Goal: Information Seeking & Learning: Learn about a topic

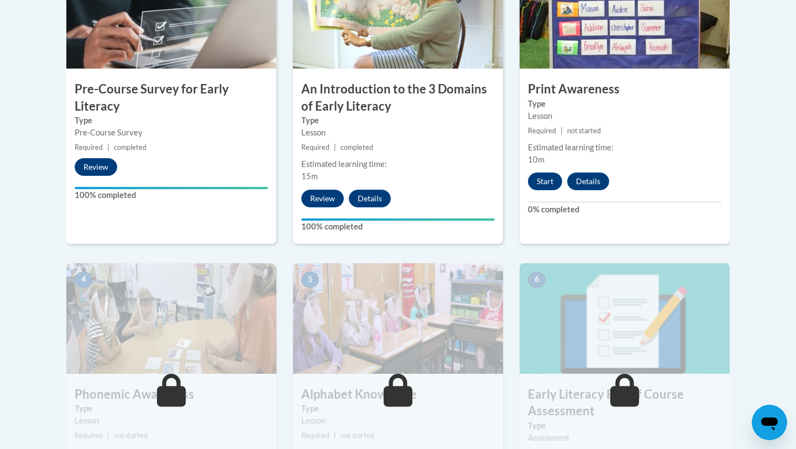
scroll to position [415, 0]
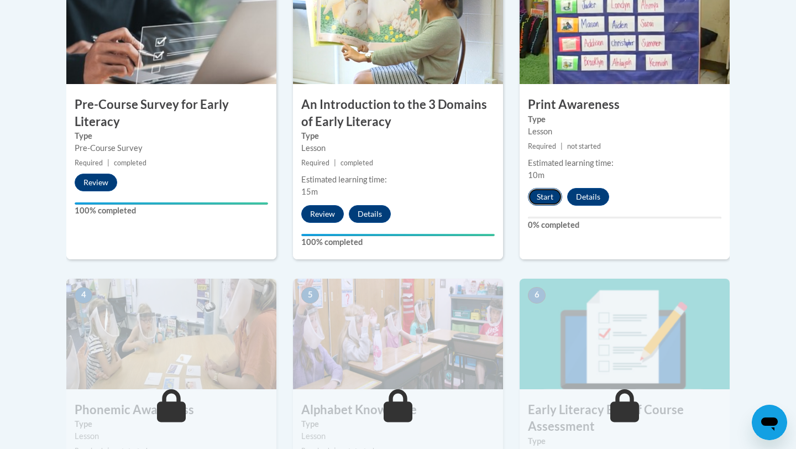
click at [543, 198] on button "Start" at bounding box center [545, 197] width 34 height 18
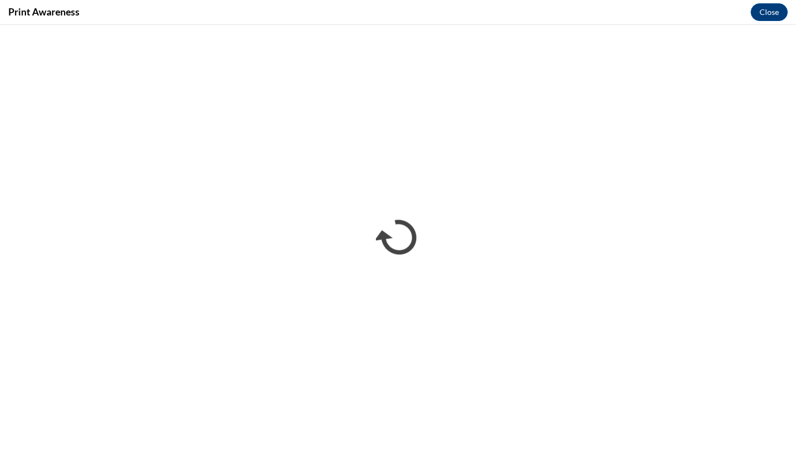
scroll to position [0, 0]
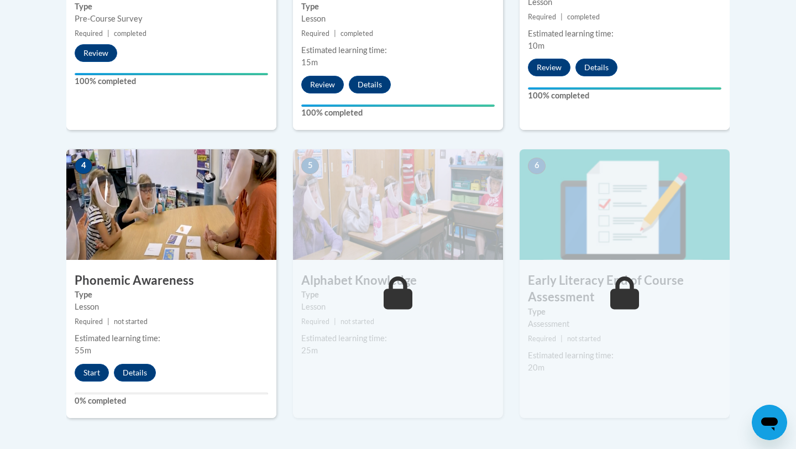
scroll to position [541, 0]
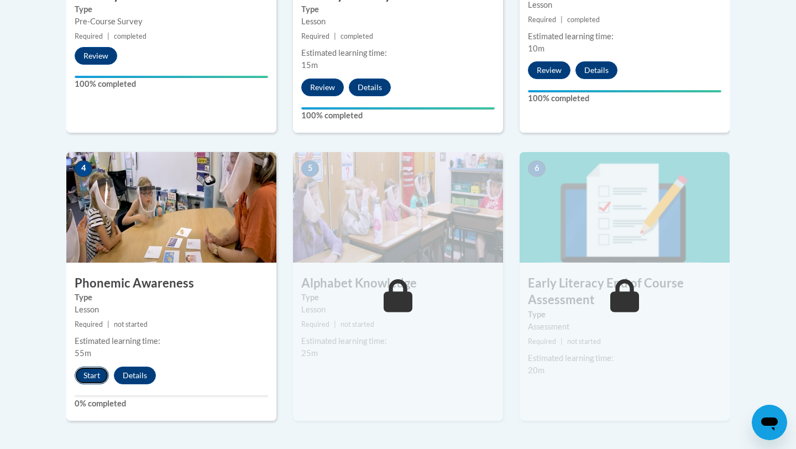
click at [87, 380] on button "Start" at bounding box center [92, 375] width 34 height 18
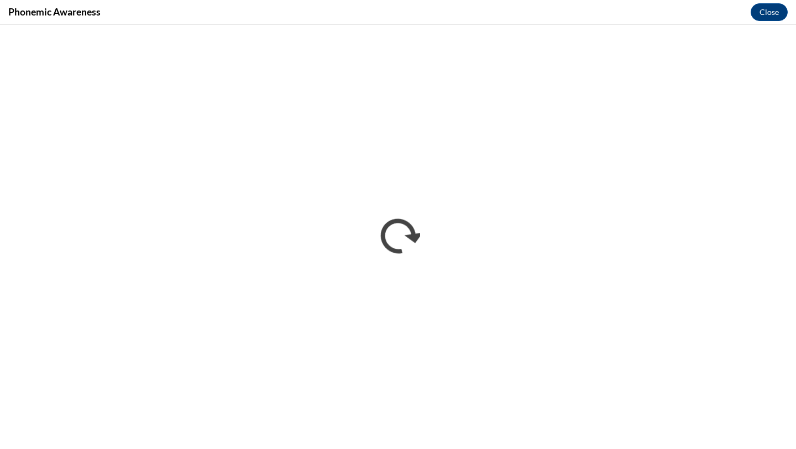
scroll to position [0, 0]
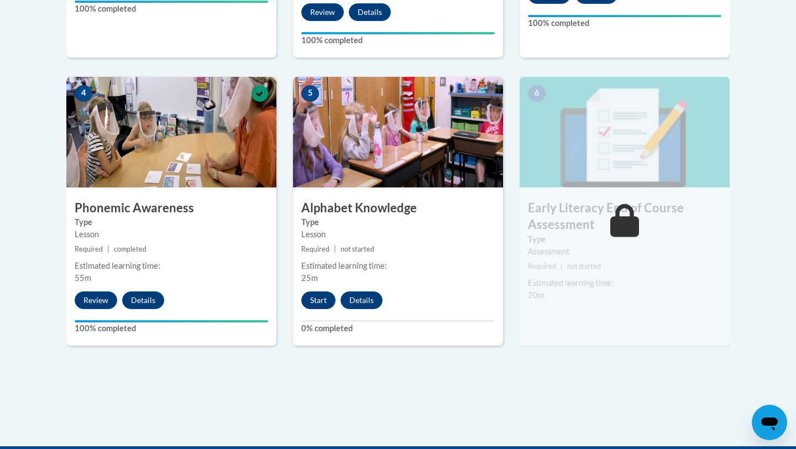
scroll to position [617, 0]
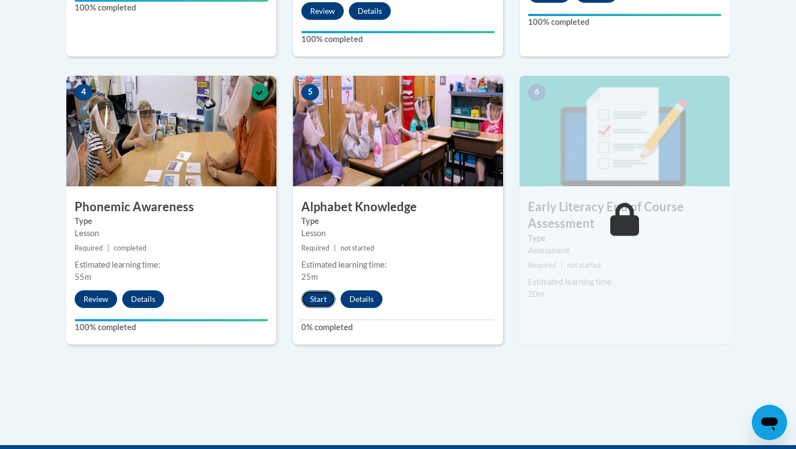
click at [320, 299] on button "Start" at bounding box center [318, 299] width 34 height 18
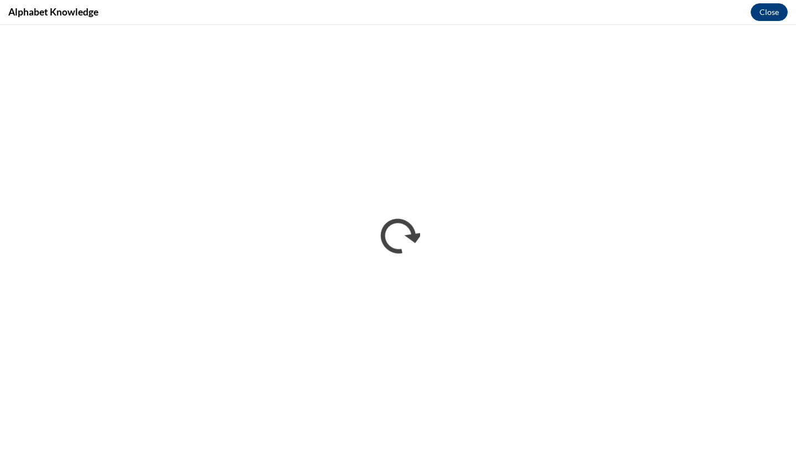
scroll to position [0, 0]
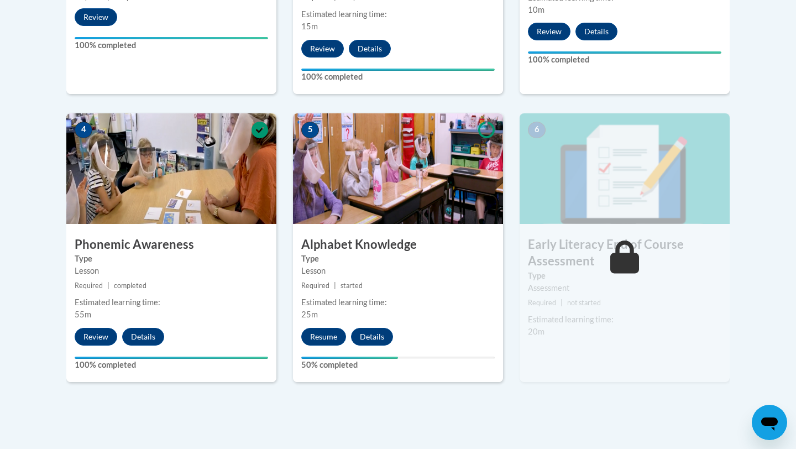
scroll to position [582, 0]
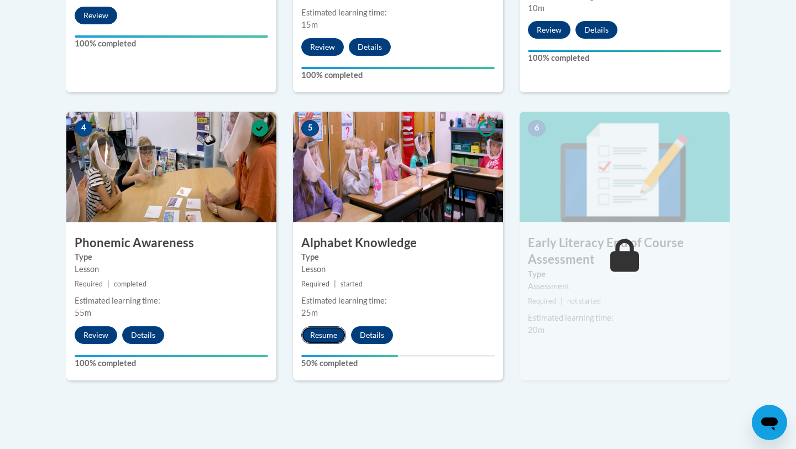
click at [339, 335] on button "Resume" at bounding box center [323, 335] width 45 height 18
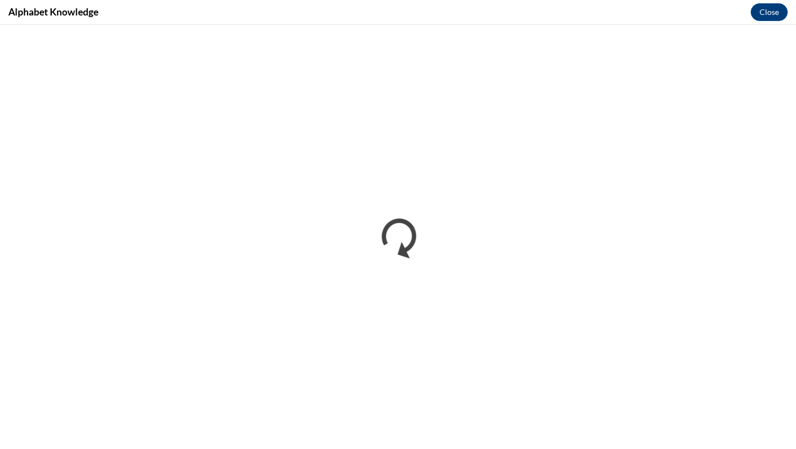
scroll to position [0, 0]
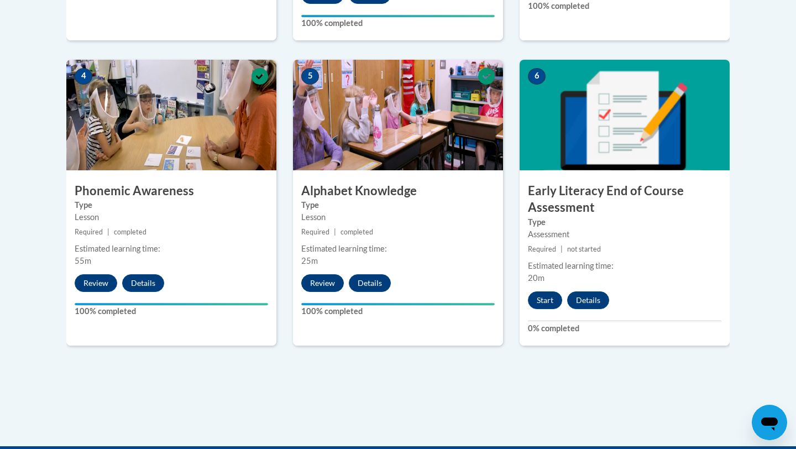
scroll to position [628, 0]
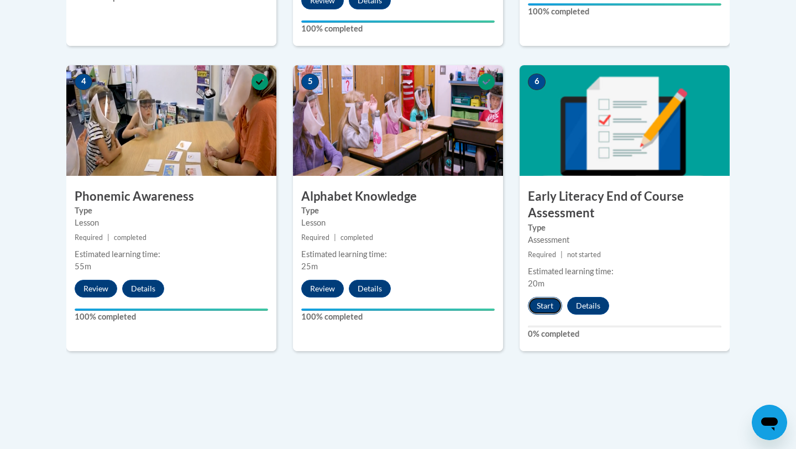
click at [550, 299] on button "Start" at bounding box center [545, 306] width 34 height 18
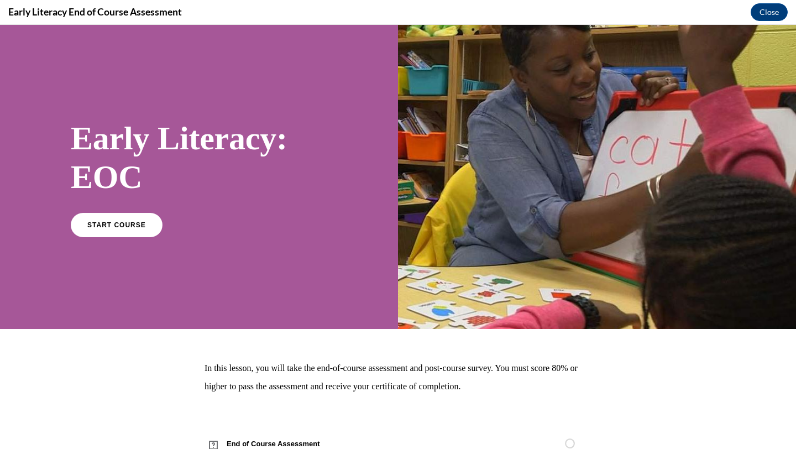
scroll to position [40, 0]
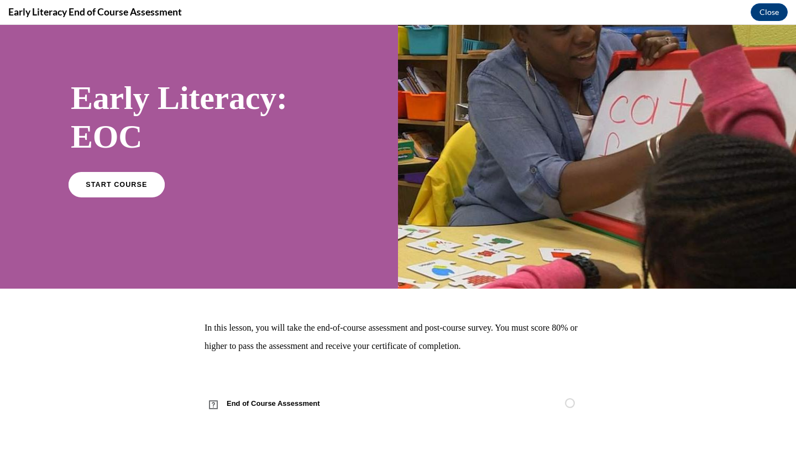
click at [116, 180] on span "START COURSE" at bounding box center [116, 184] width 61 height 8
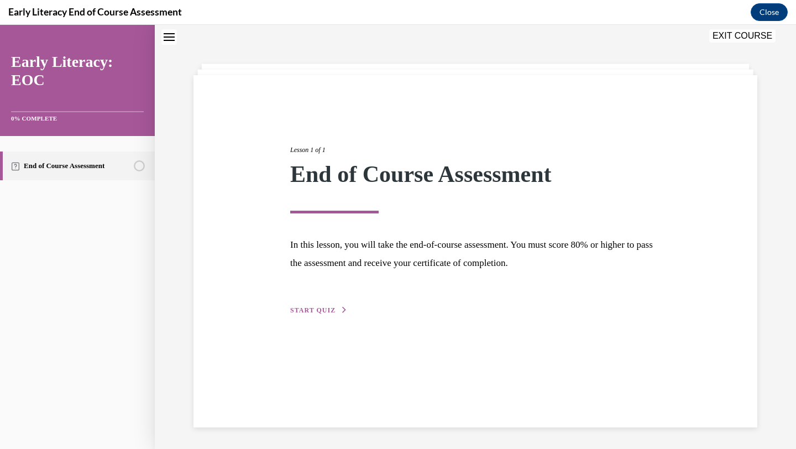
scroll to position [35, 0]
click at [316, 298] on div "Lesson 1 of 1 End of Course Assessment In this lesson, you will take the end-of…" at bounding box center [475, 217] width 387 height 197
click at [320, 314] on button "START QUIZ" at bounding box center [318, 310] width 57 height 10
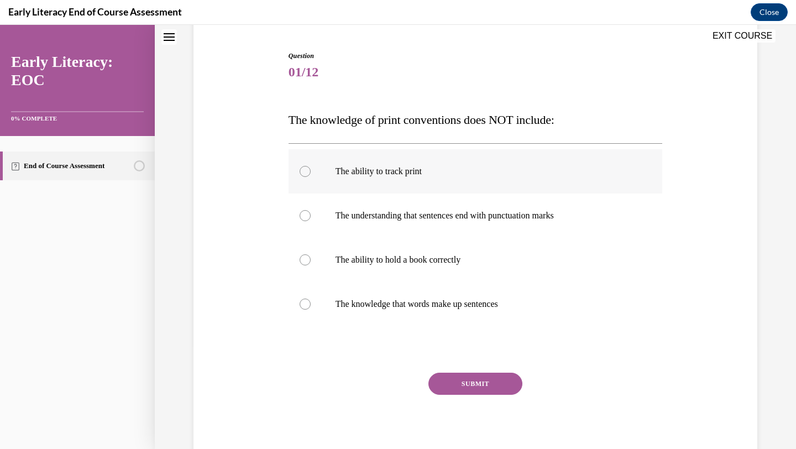
scroll to position [106, 0]
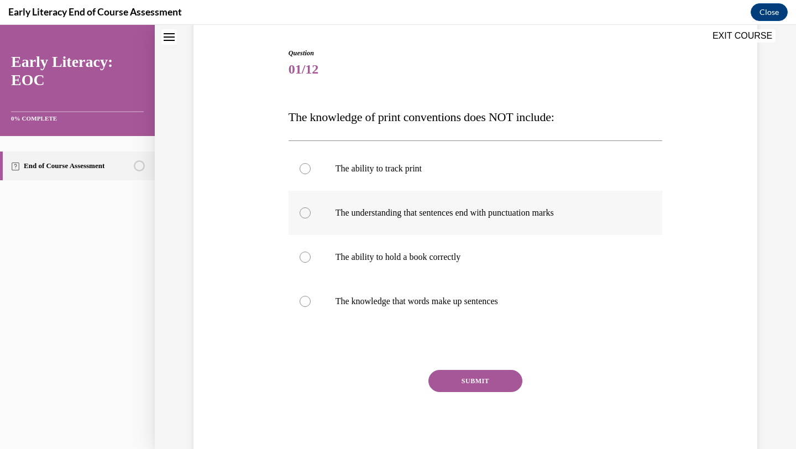
click at [477, 212] on p "The understanding that sentences end with punctuation marks" at bounding box center [486, 212] width 300 height 11
click at [459, 384] on button "SUBMIT" at bounding box center [475, 381] width 94 height 22
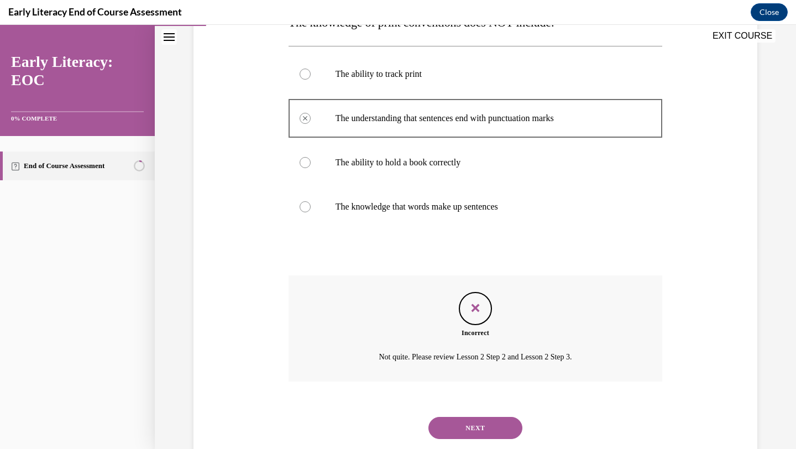
scroll to position [229, 0]
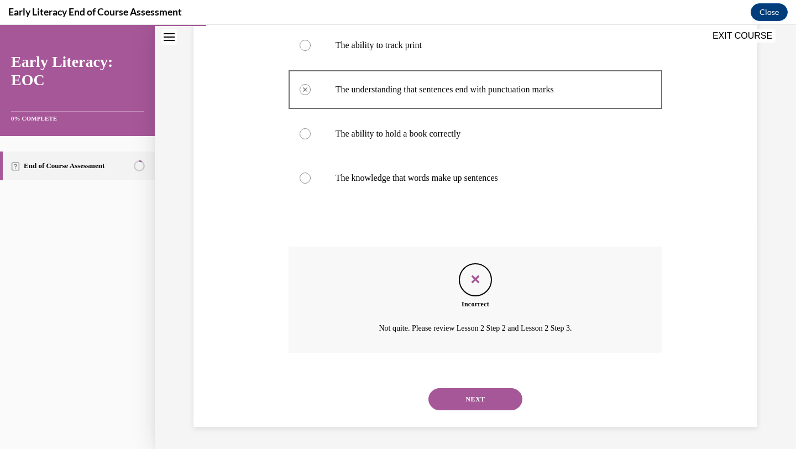
click at [482, 397] on button "NEXT" at bounding box center [475, 399] width 94 height 22
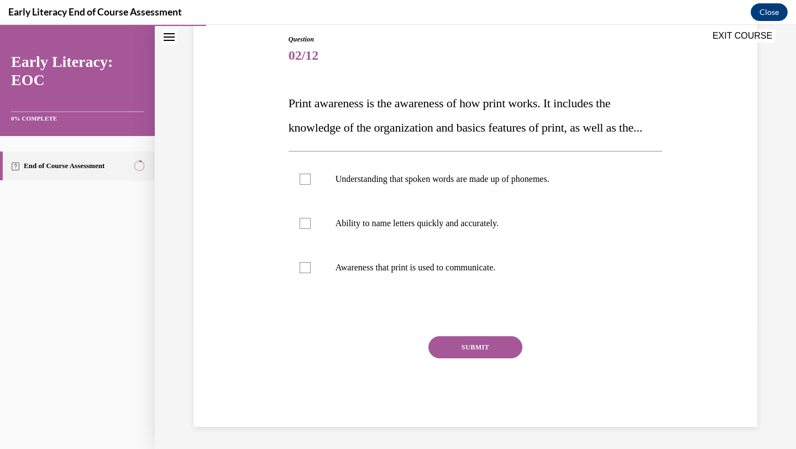
scroll to position [123, 0]
click at [538, 290] on div at bounding box center [476, 267] width 374 height 44
click at [482, 358] on button "SUBMIT" at bounding box center [475, 347] width 94 height 22
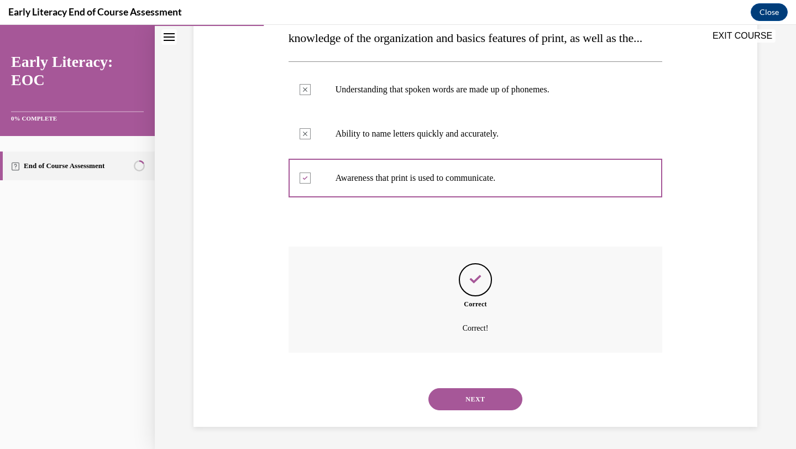
scroll to position [233, 0]
click at [480, 394] on button "NEXT" at bounding box center [475, 399] width 94 height 22
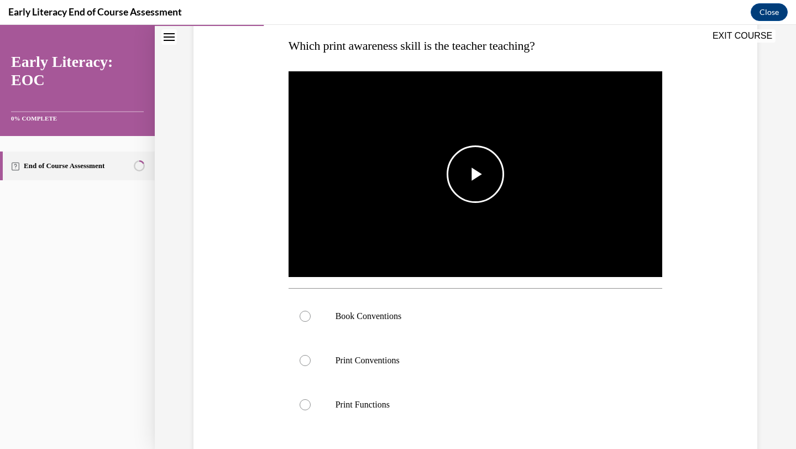
scroll to position [184, 0]
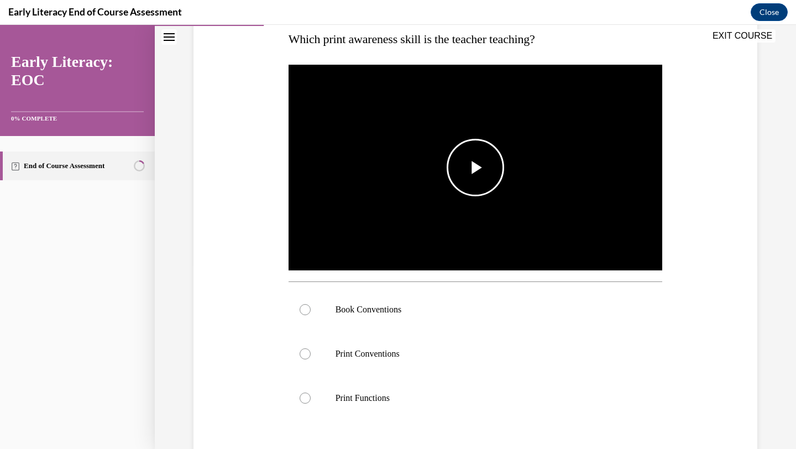
click at [475, 167] on span "Video player" at bounding box center [475, 167] width 0 height 0
click at [443, 346] on div at bounding box center [476, 354] width 374 height 44
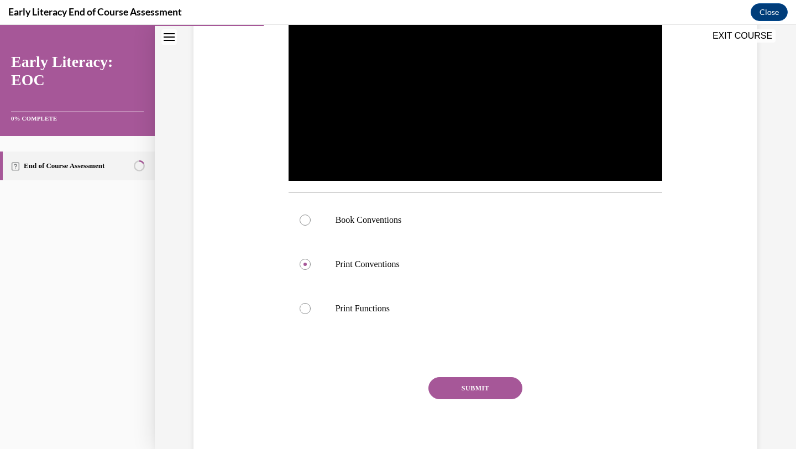
click at [474, 388] on button "SUBMIT" at bounding box center [475, 388] width 94 height 22
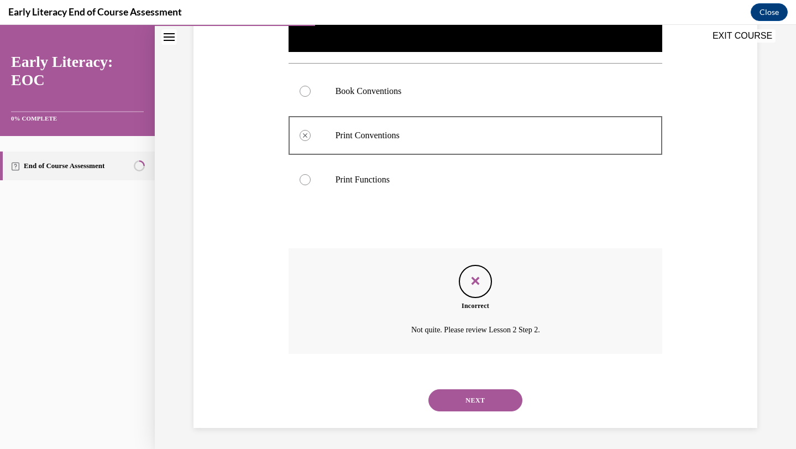
scroll to position [403, 0]
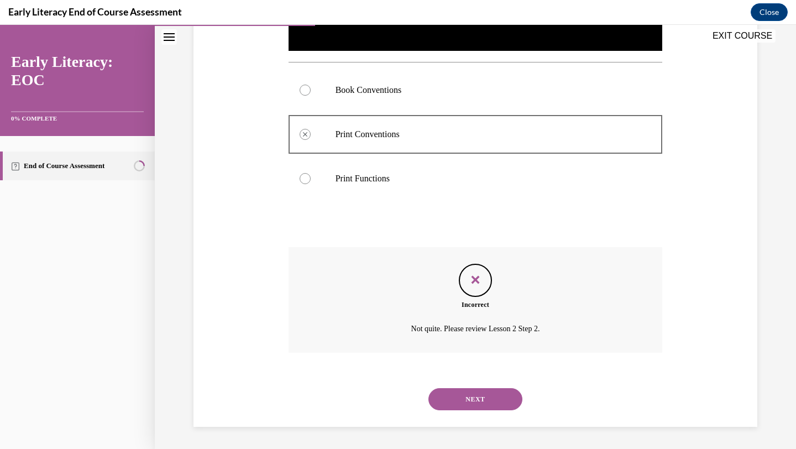
click at [475, 395] on button "NEXT" at bounding box center [475, 399] width 94 height 22
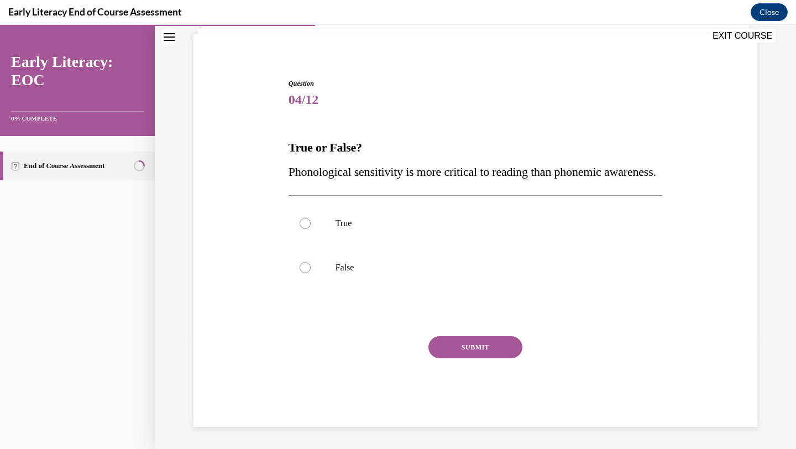
scroll to position [99, 0]
click at [360, 255] on div at bounding box center [476, 267] width 374 height 44
click at [454, 342] on button "SUBMIT" at bounding box center [475, 347] width 94 height 22
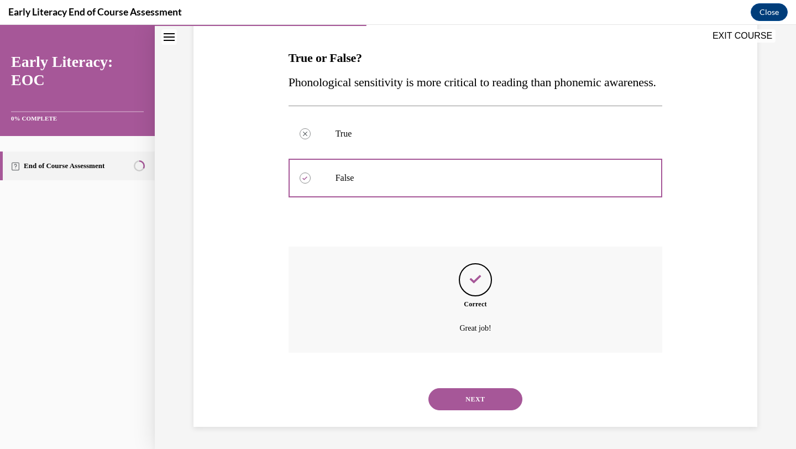
scroll to position [189, 0]
click at [459, 394] on button "NEXT" at bounding box center [475, 399] width 94 height 22
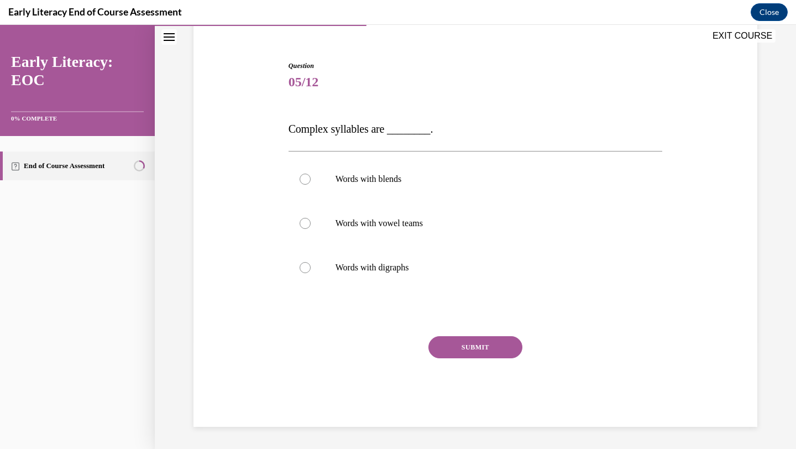
scroll to position [93, 0]
click at [543, 173] on div "Words with blends" at bounding box center [476, 179] width 374 height 44
click at [468, 347] on button "SUBMIT" at bounding box center [475, 347] width 94 height 22
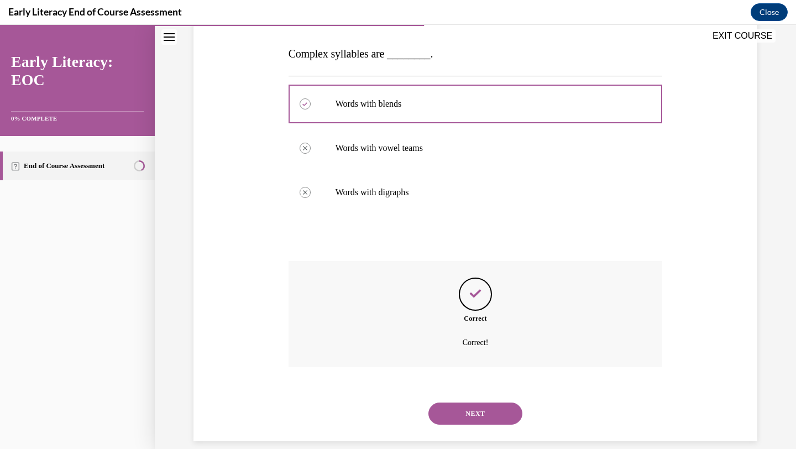
scroll to position [182, 0]
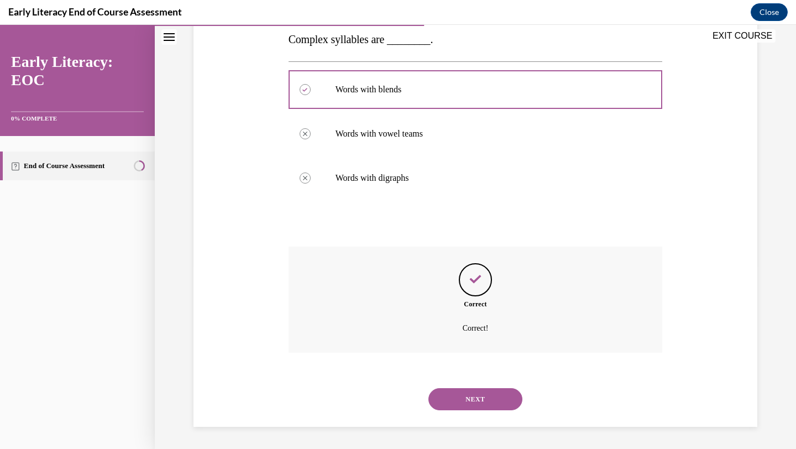
click at [457, 395] on button "NEXT" at bounding box center [475, 399] width 94 height 22
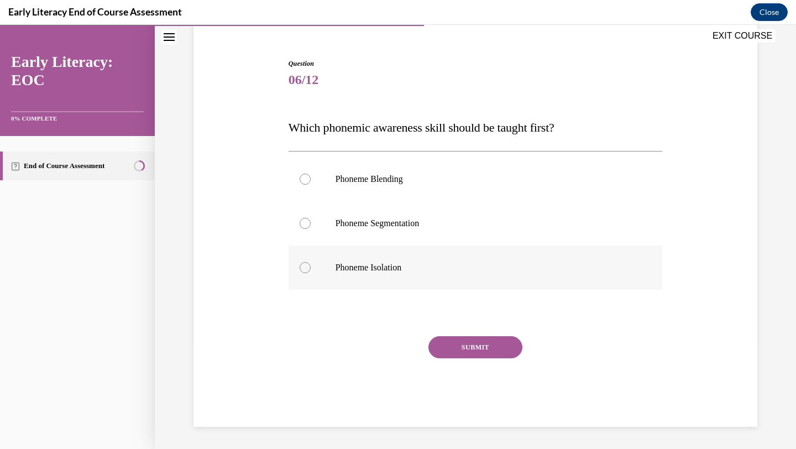
click at [493, 268] on p "Phoneme Isolation" at bounding box center [486, 267] width 300 height 11
click at [452, 357] on button "SUBMIT" at bounding box center [475, 347] width 94 height 22
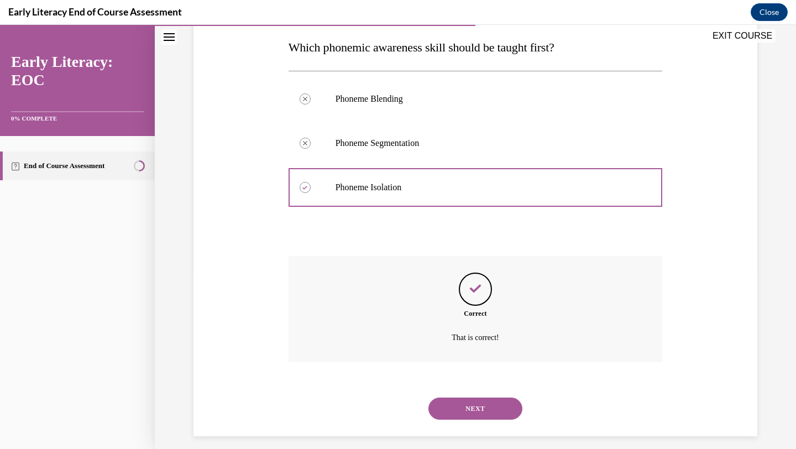
scroll to position [185, 0]
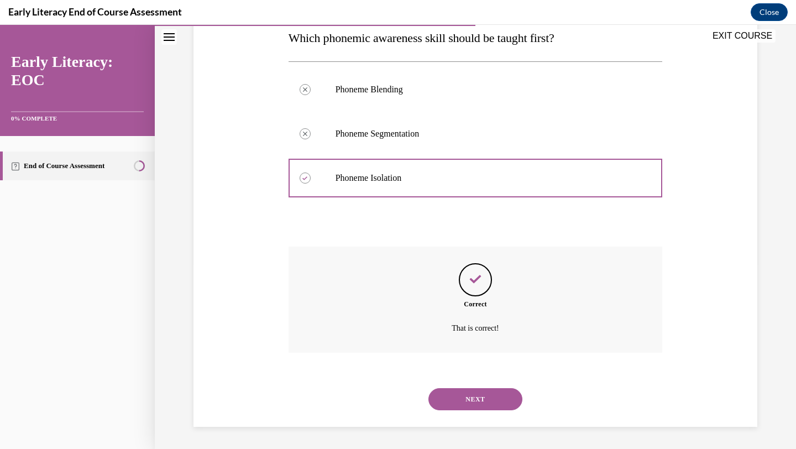
click at [475, 390] on button "NEXT" at bounding box center [475, 399] width 94 height 22
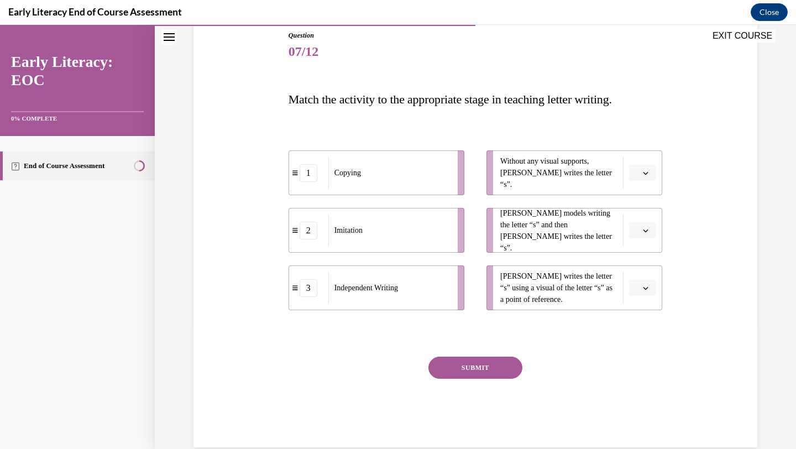
click at [647, 176] on span "button" at bounding box center [646, 173] width 8 height 8
click at [640, 259] on span "3" at bounding box center [638, 263] width 4 height 9
click at [647, 284] on span "button" at bounding box center [646, 288] width 8 height 8
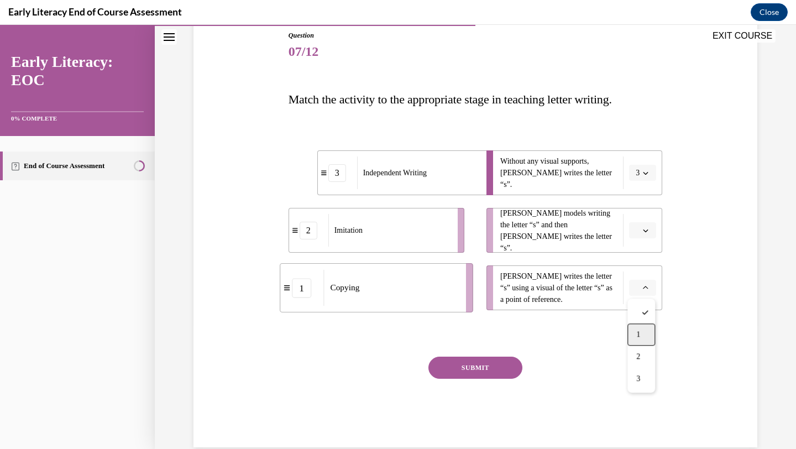
click at [636, 328] on div "1" at bounding box center [641, 334] width 28 height 22
click at [650, 228] on button "button" at bounding box center [642, 230] width 27 height 17
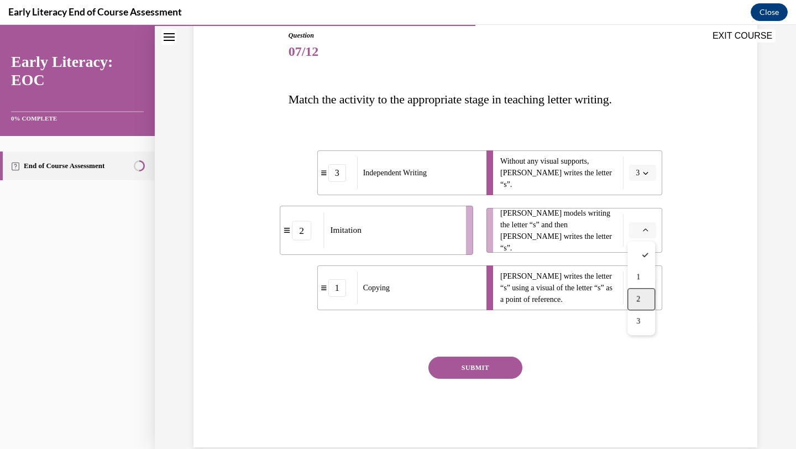
click at [641, 297] on div "2" at bounding box center [641, 299] width 28 height 22
click at [485, 365] on button "SUBMIT" at bounding box center [475, 368] width 94 height 22
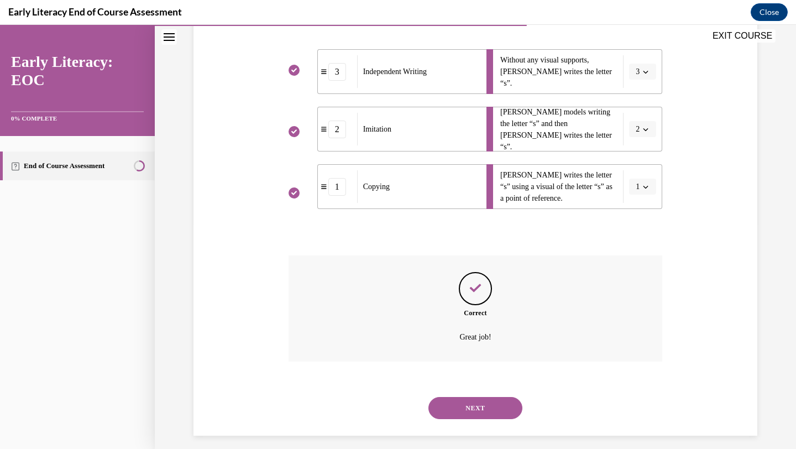
scroll to position [233, 0]
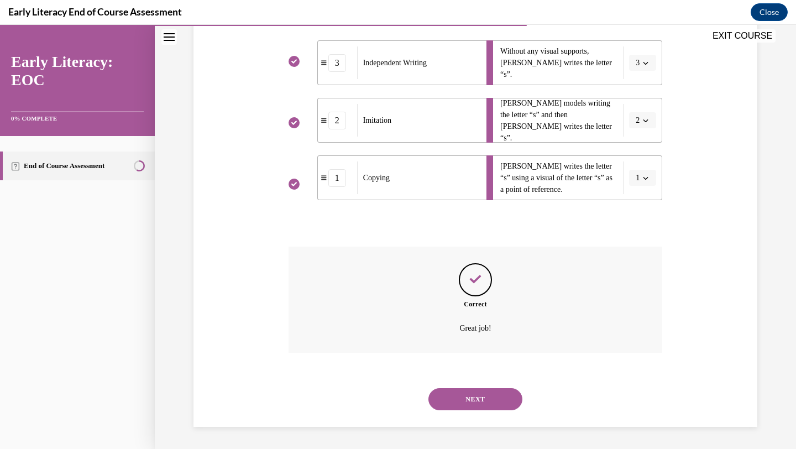
click at [467, 400] on button "NEXT" at bounding box center [475, 399] width 94 height 22
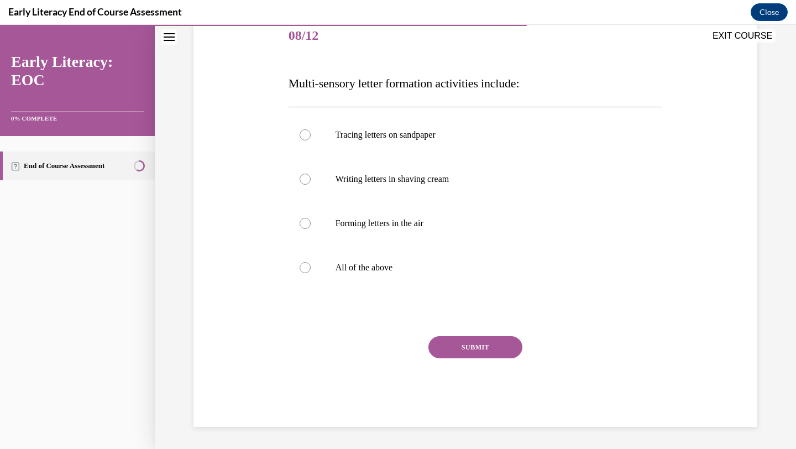
scroll to position [123, 0]
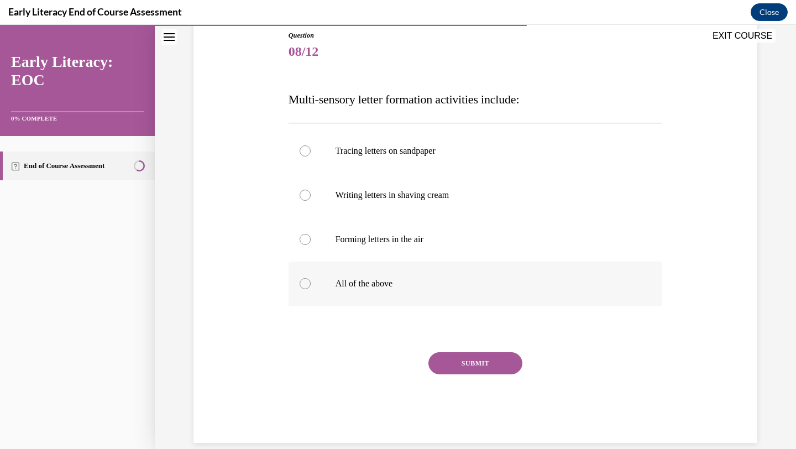
click at [457, 281] on p "All of the above" at bounding box center [486, 283] width 300 height 11
click at [497, 371] on button "SUBMIT" at bounding box center [475, 363] width 94 height 22
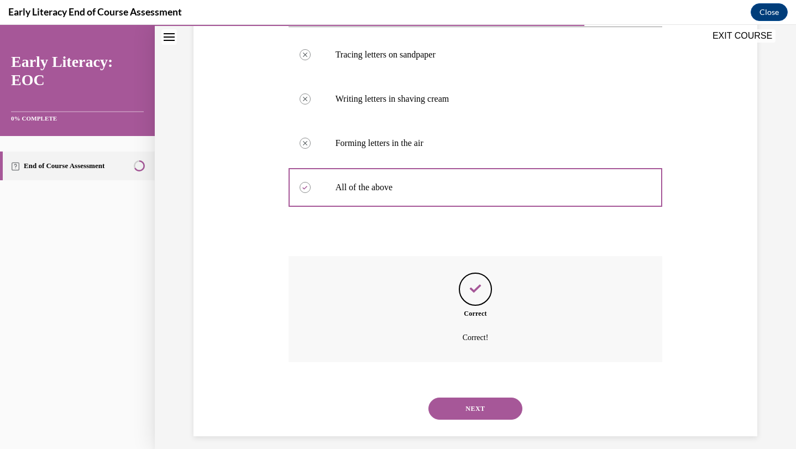
scroll to position [229, 0]
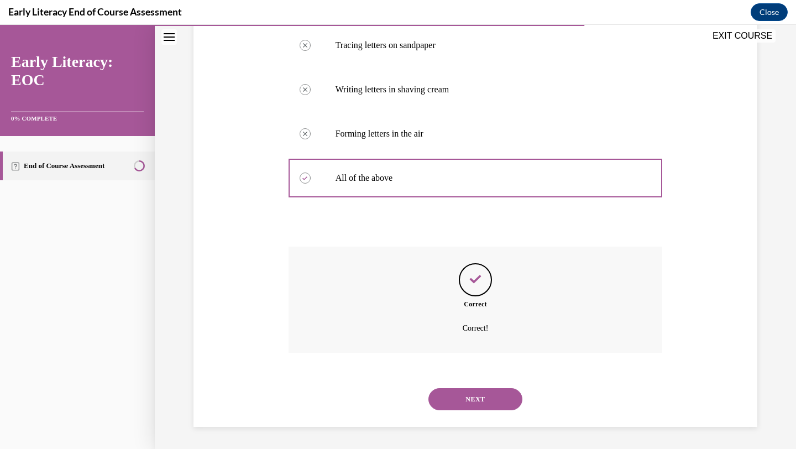
click at [463, 395] on button "NEXT" at bounding box center [475, 399] width 94 height 22
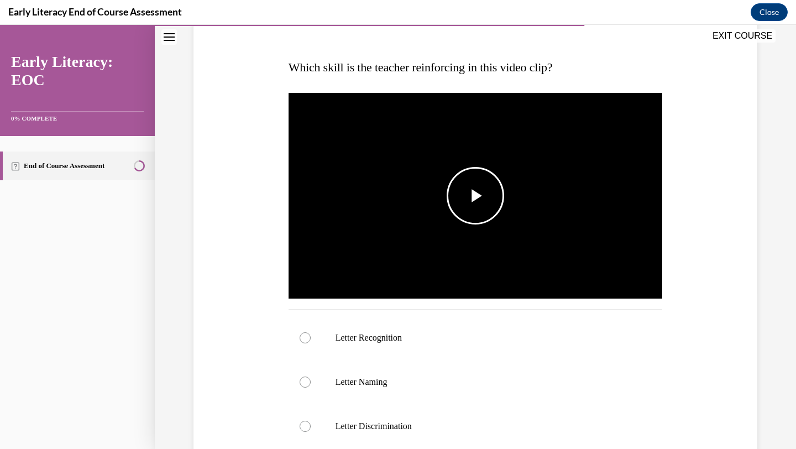
scroll to position [155, 0]
click at [475, 196] on span "Video player" at bounding box center [475, 196] width 0 height 0
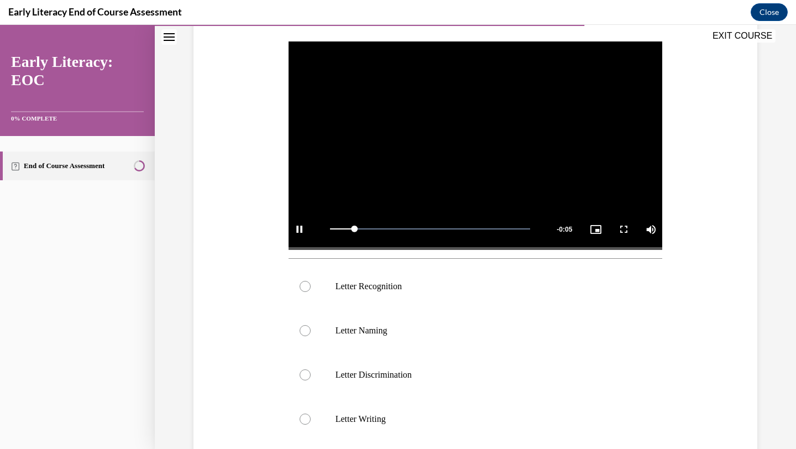
scroll to position [225, 0]
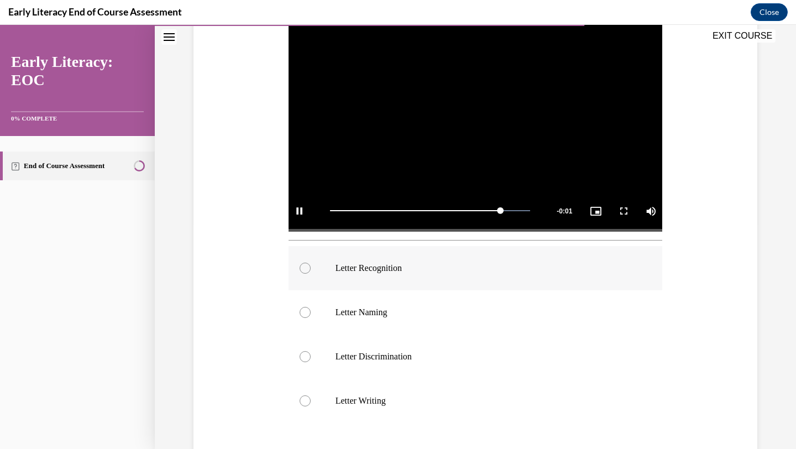
click at [455, 272] on p "Letter Recognition" at bounding box center [486, 268] width 300 height 11
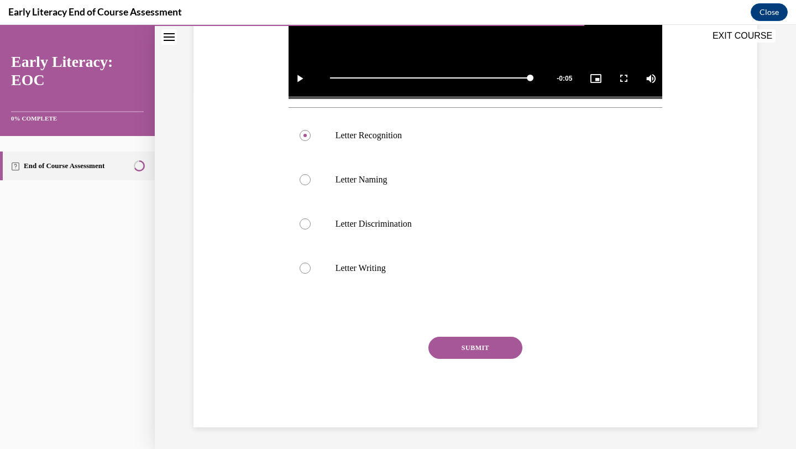
click at [473, 353] on button "SUBMIT" at bounding box center [475, 348] width 94 height 22
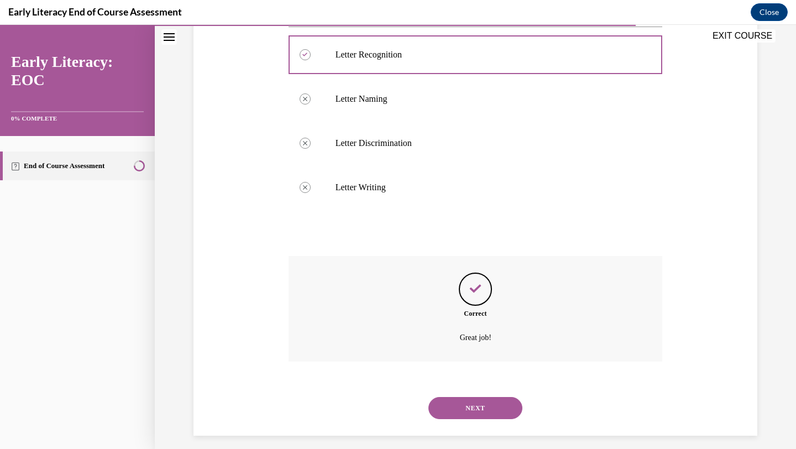
scroll to position [447, 0]
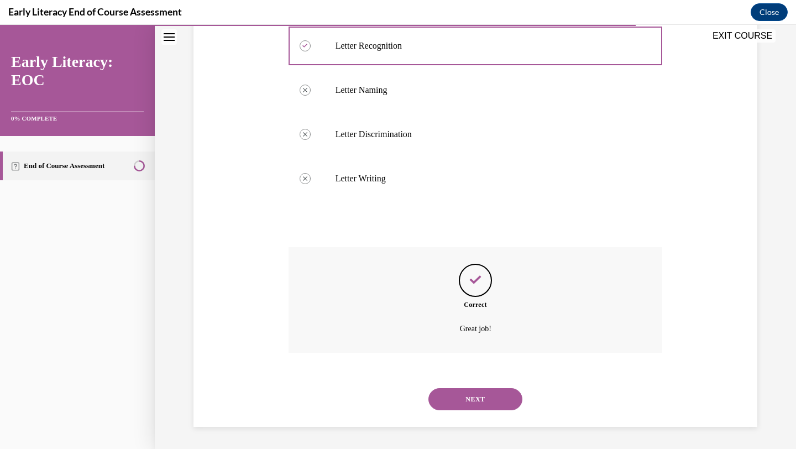
click at [484, 390] on button "NEXT" at bounding box center [475, 399] width 94 height 22
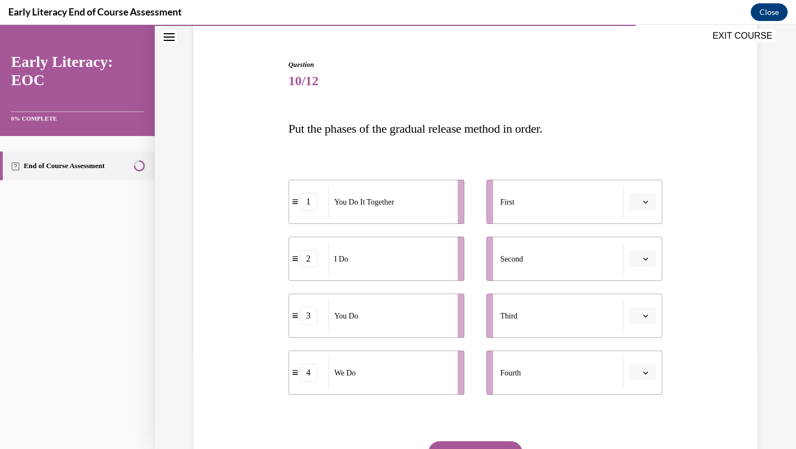
scroll to position [97, 0]
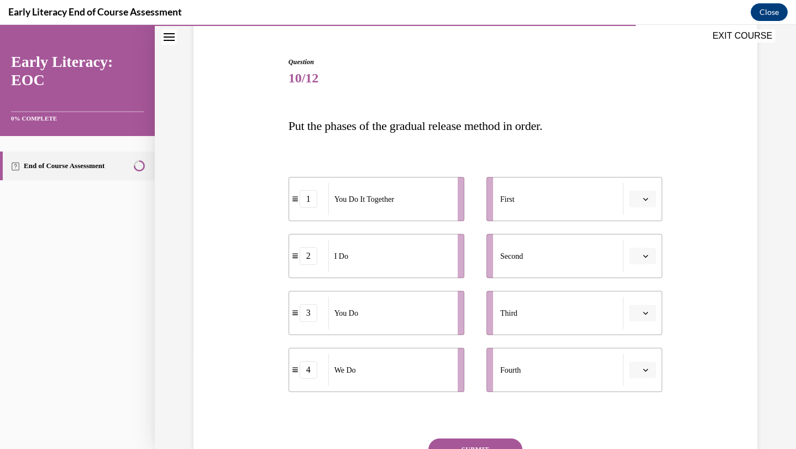
click at [643, 198] on icon "button" at bounding box center [645, 199] width 5 height 3
click at [636, 266] on span "2" at bounding box center [638, 268] width 4 height 9
click at [644, 260] on button "button" at bounding box center [642, 256] width 27 height 17
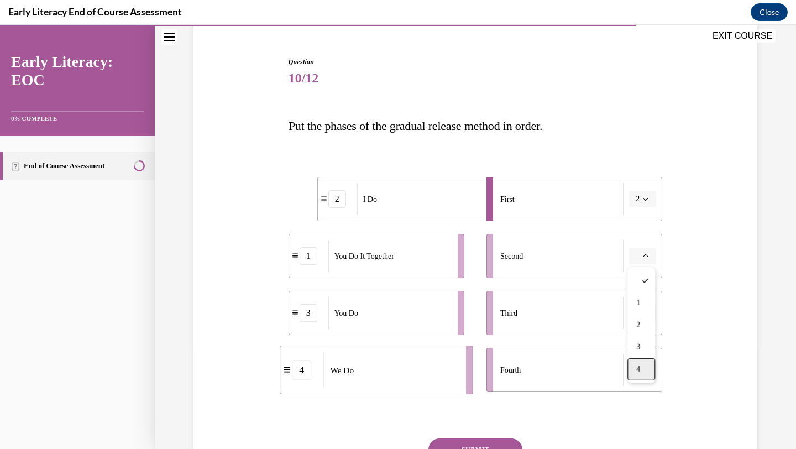
click at [640, 359] on div "4" at bounding box center [641, 369] width 28 height 22
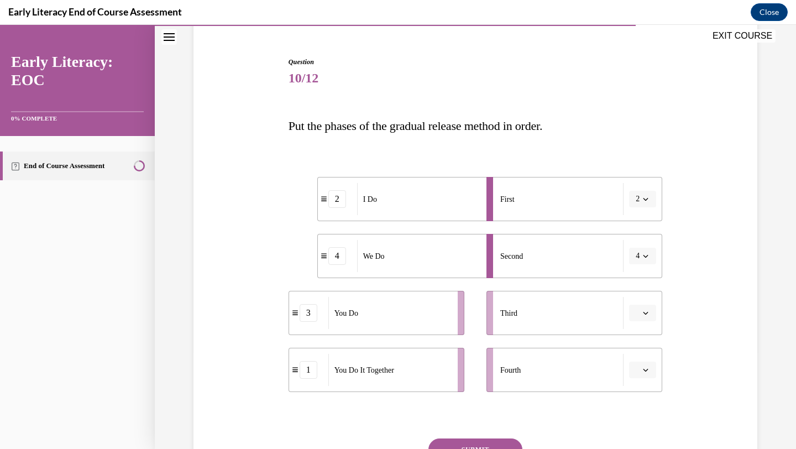
click at [646, 316] on span "button" at bounding box center [646, 313] width 8 height 8
click at [641, 357] on div "1" at bounding box center [641, 360] width 28 height 22
click at [652, 376] on button "button" at bounding box center [642, 370] width 27 height 17
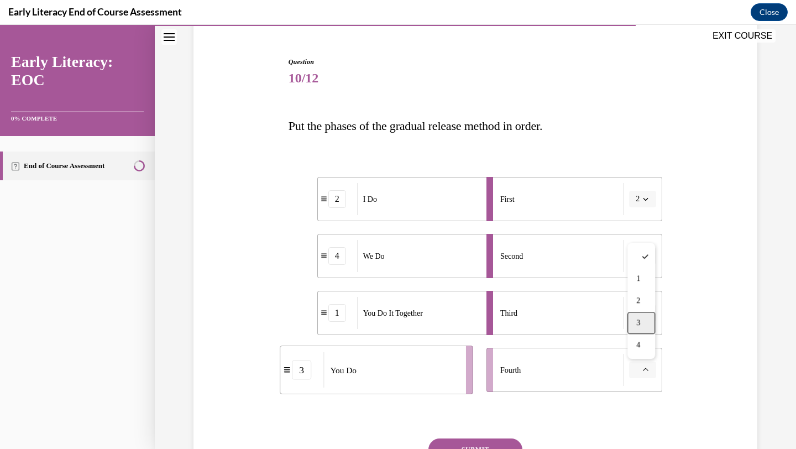
click at [645, 321] on div "3" at bounding box center [641, 323] width 28 height 22
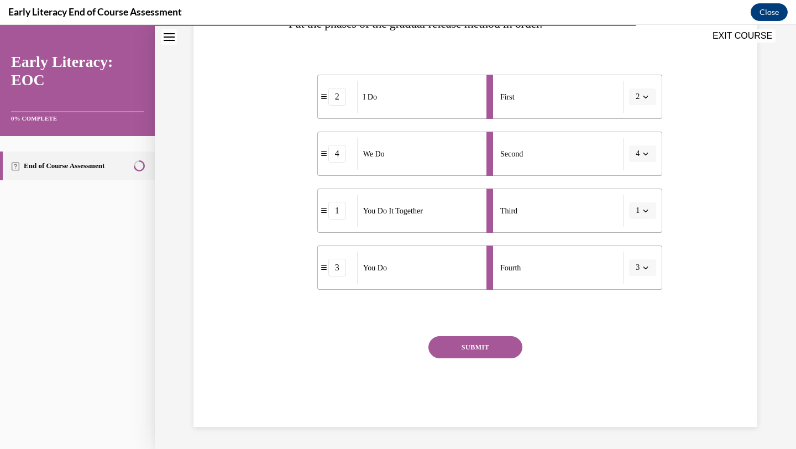
click at [505, 352] on button "SUBMIT" at bounding box center [475, 347] width 94 height 22
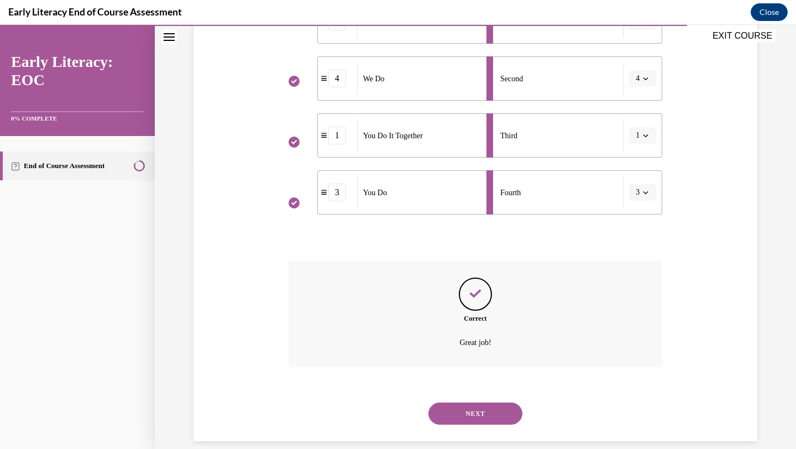
scroll to position [289, 0]
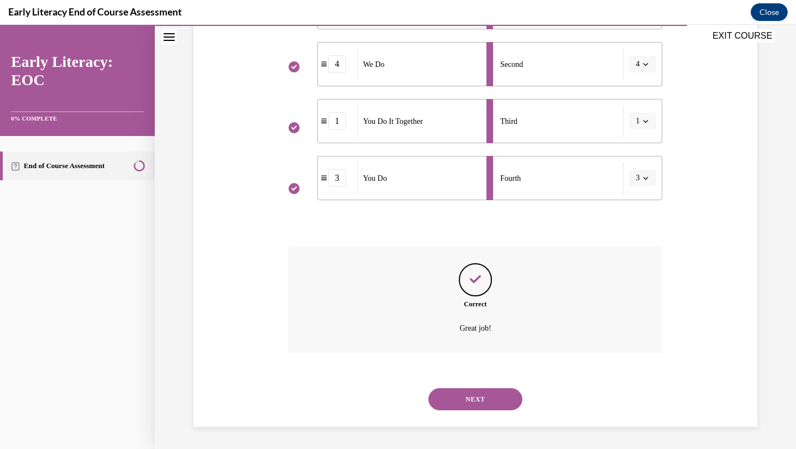
click at [484, 400] on button "NEXT" at bounding box center [475, 399] width 94 height 22
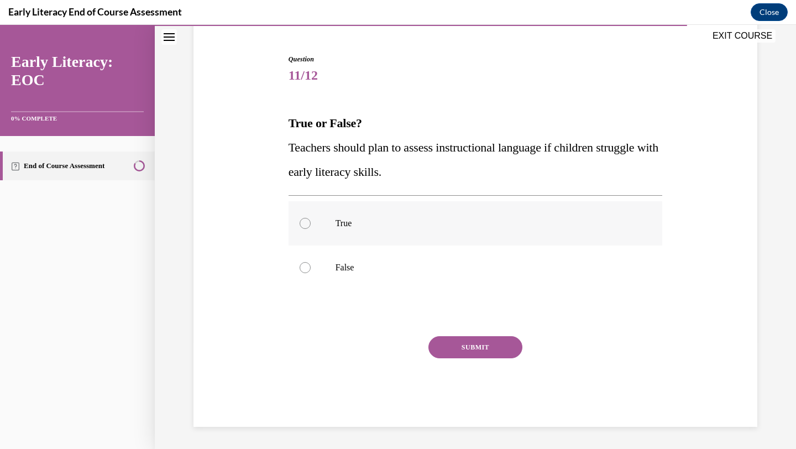
click at [499, 223] on p "True" at bounding box center [486, 223] width 300 height 11
click at [464, 354] on button "SUBMIT" at bounding box center [475, 347] width 94 height 22
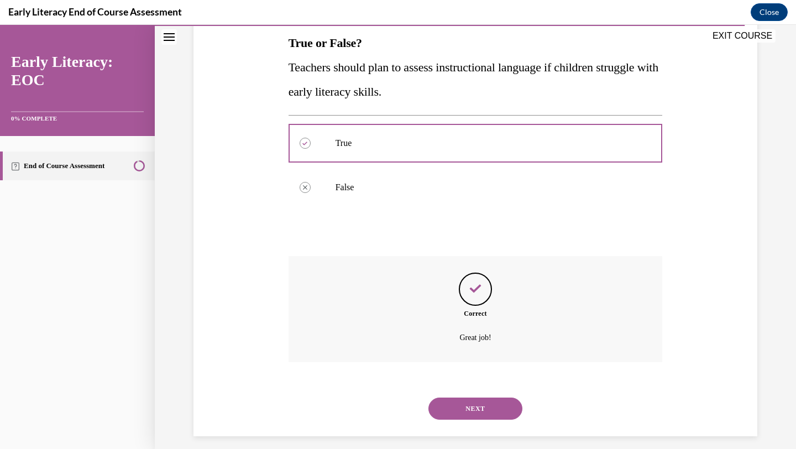
scroll to position [189, 0]
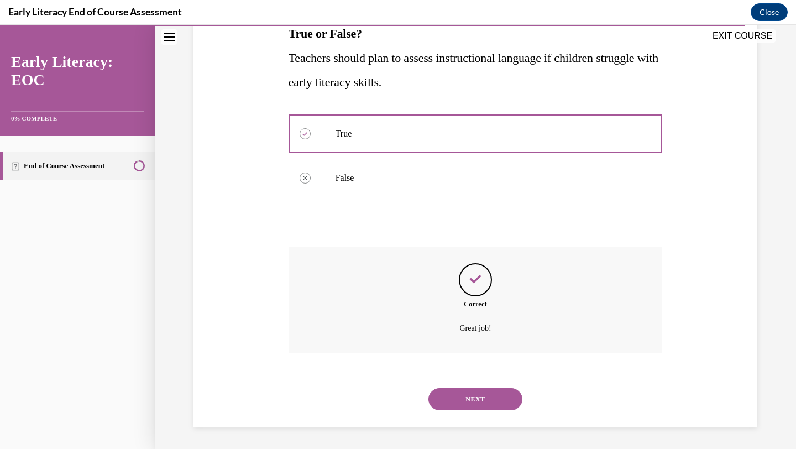
click at [454, 399] on button "NEXT" at bounding box center [475, 399] width 94 height 22
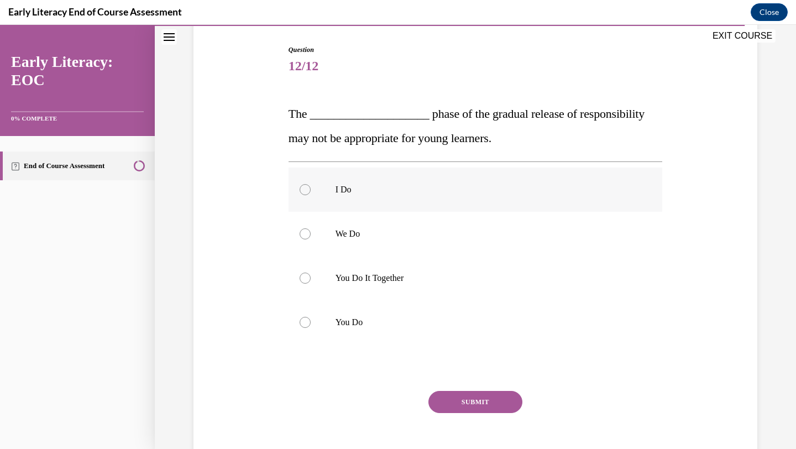
scroll to position [111, 0]
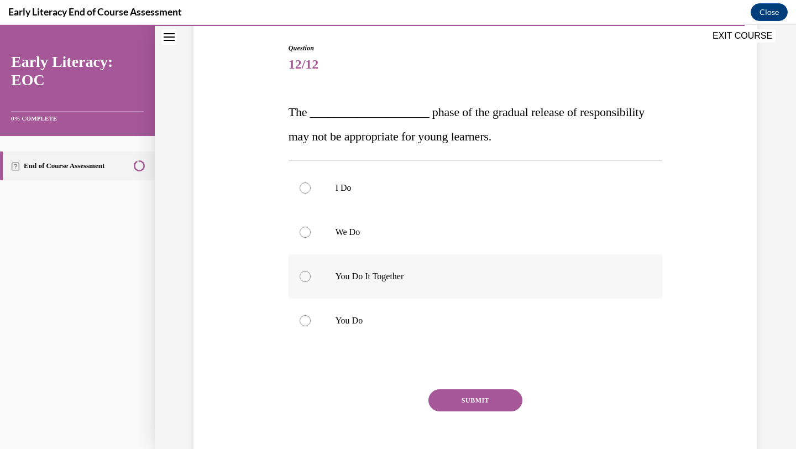
click at [406, 284] on div at bounding box center [476, 276] width 374 height 44
click at [487, 402] on button "SUBMIT" at bounding box center [475, 400] width 94 height 22
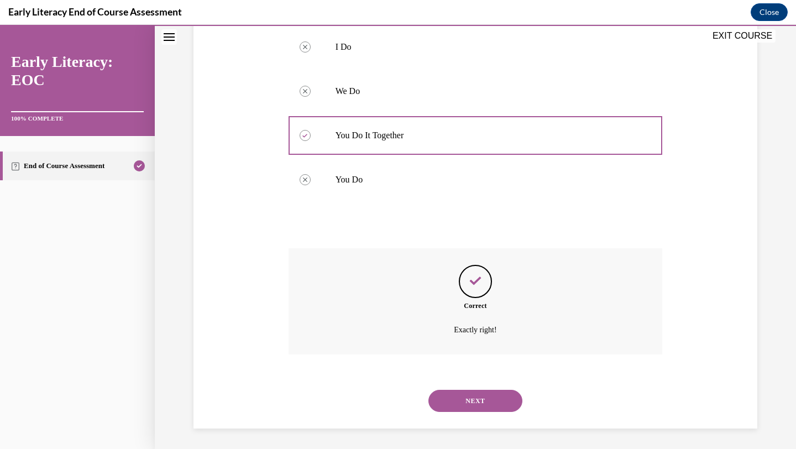
scroll to position [253, 0]
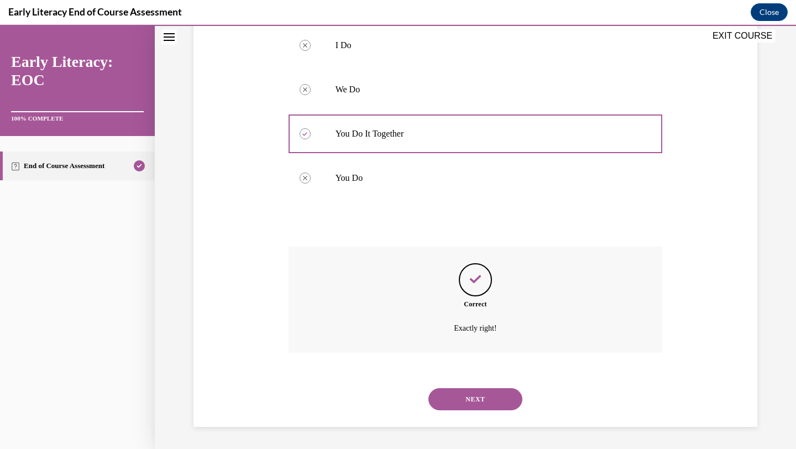
click at [495, 397] on button "NEXT" at bounding box center [475, 399] width 94 height 22
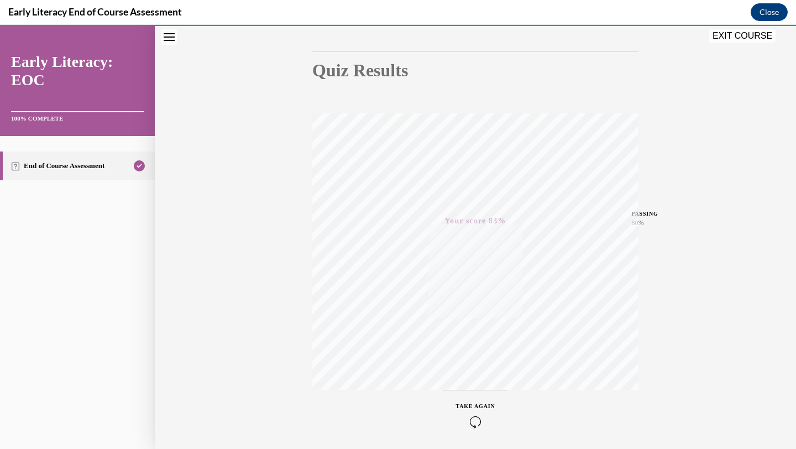
scroll to position [143, 0]
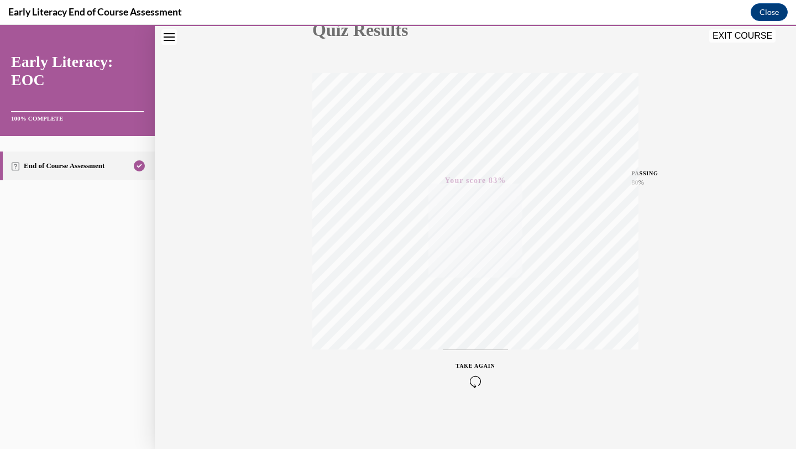
click at [739, 34] on button "EXIT COURSE" at bounding box center [742, 35] width 66 height 13
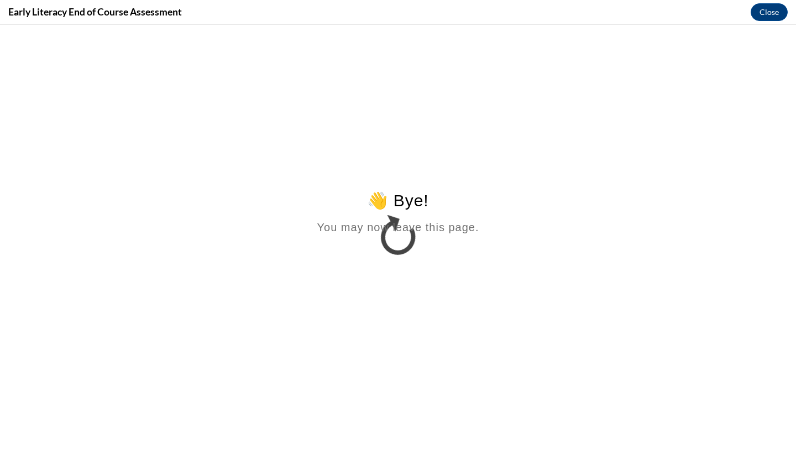
scroll to position [0, 0]
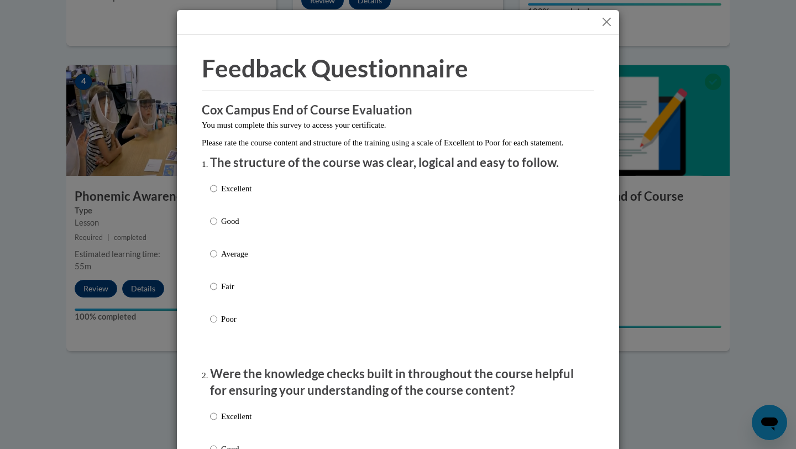
click at [228, 195] on p "Excellent" at bounding box center [236, 188] width 30 height 12
click at [217, 195] on input "Excellent" at bounding box center [213, 188] width 7 height 12
radio input "true"
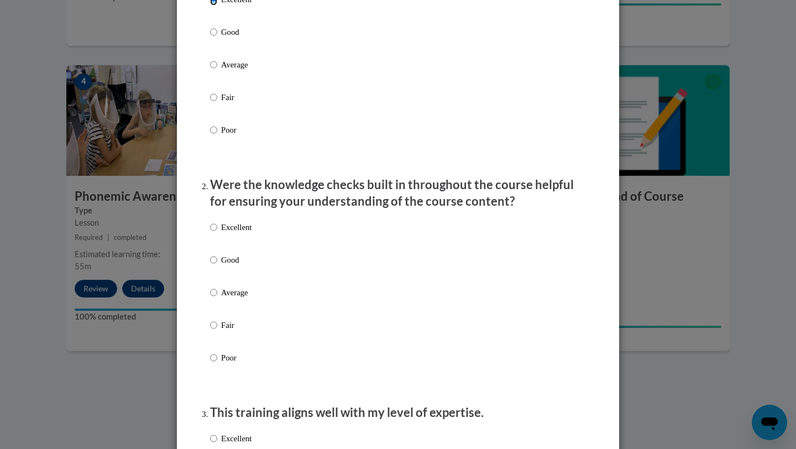
scroll to position [196, 0]
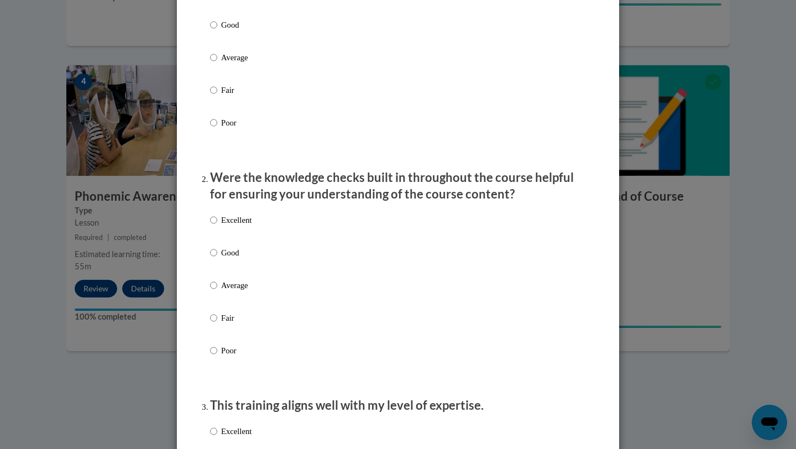
click at [268, 220] on div "Excellent Good Average Fair Poor" at bounding box center [398, 298] width 376 height 180
click at [243, 226] on p "Excellent" at bounding box center [236, 220] width 30 height 12
click at [217, 226] on input "Excellent" at bounding box center [213, 220] width 7 height 12
radio input "true"
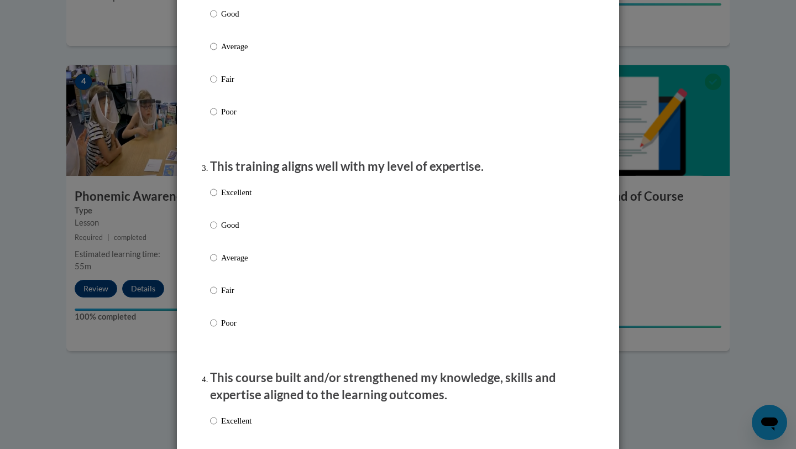
scroll to position [442, 0]
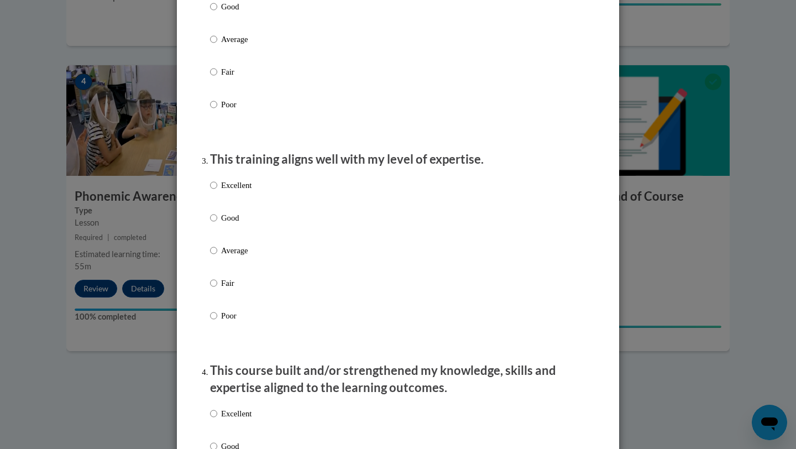
click at [244, 224] on p "Good" at bounding box center [236, 218] width 30 height 12
click at [217, 224] on input "Good" at bounding box center [213, 218] width 7 height 12
radio input "true"
click at [247, 203] on label "Excellent" at bounding box center [230, 194] width 41 height 30
click at [217, 191] on input "Excellent" at bounding box center [213, 185] width 7 height 12
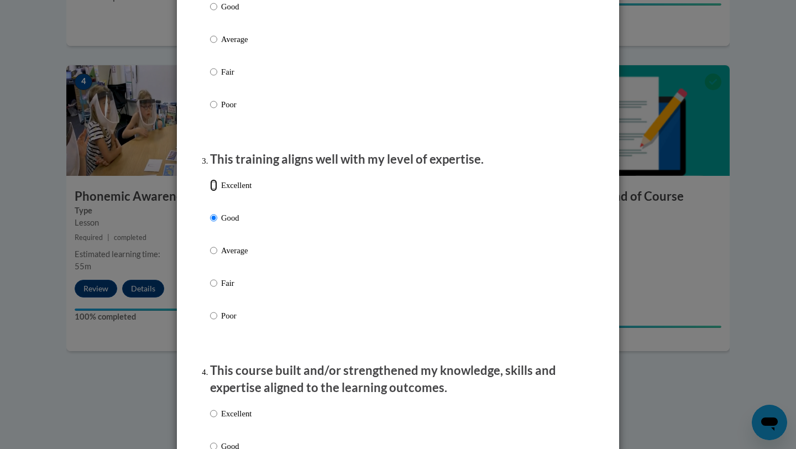
radio input "true"
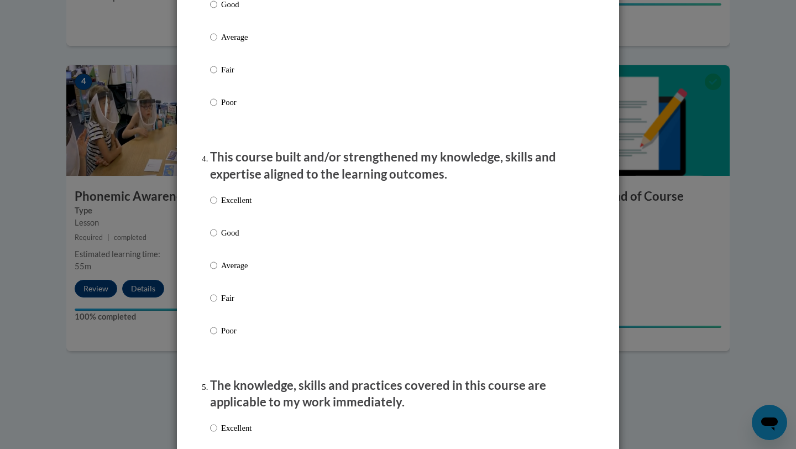
scroll to position [661, 0]
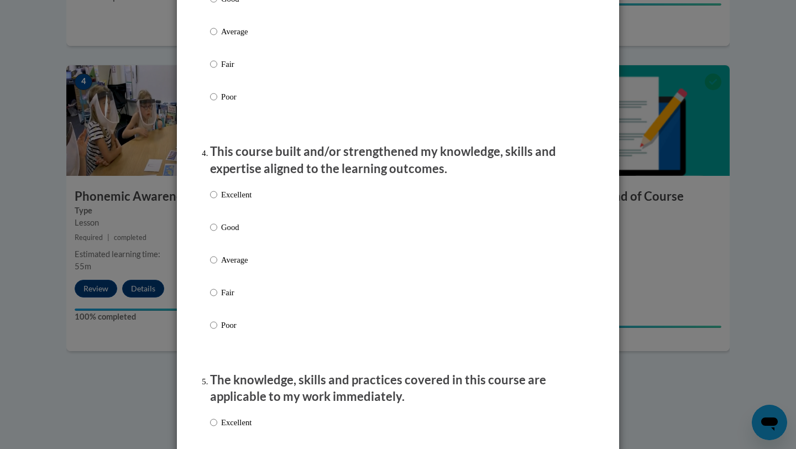
click at [312, 205] on div "Excellent Good Average Fair Poor" at bounding box center [398, 273] width 376 height 180
click at [237, 201] on p "Excellent" at bounding box center [236, 194] width 30 height 12
click at [217, 201] on input "Excellent" at bounding box center [213, 194] width 7 height 12
radio input "true"
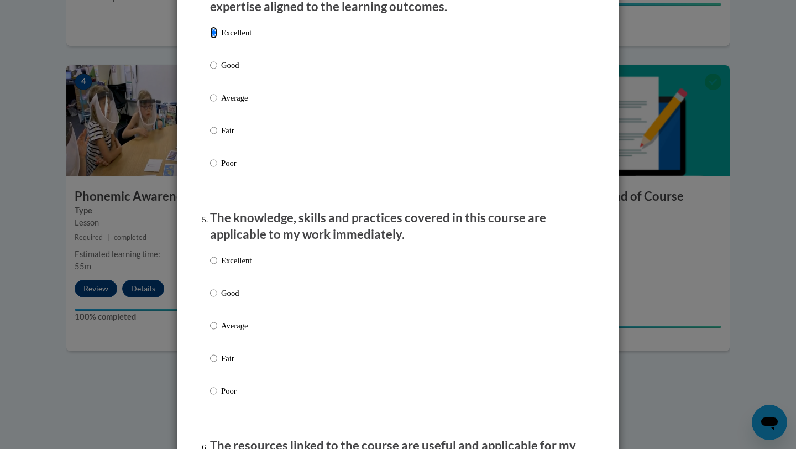
scroll to position [829, 0]
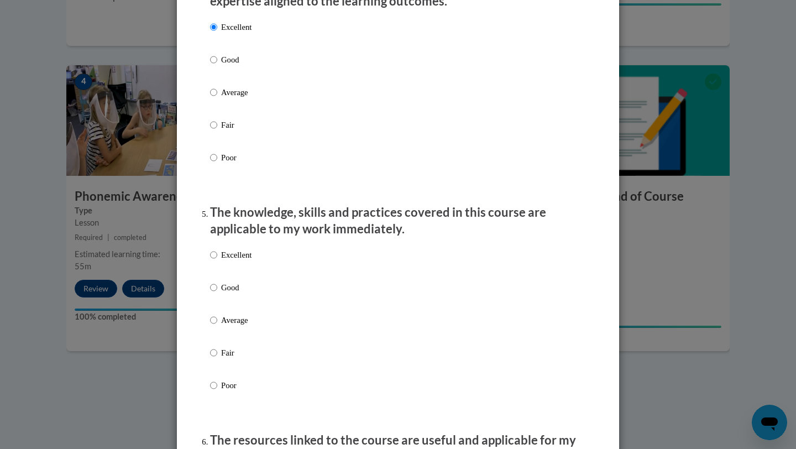
click at [238, 275] on label "Excellent" at bounding box center [230, 264] width 41 height 30
click at [217, 261] on input "Excellent" at bounding box center [213, 255] width 7 height 12
radio input "true"
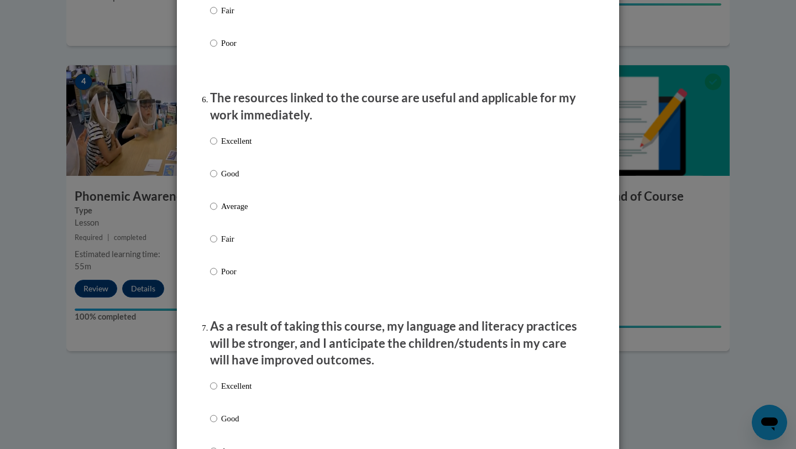
scroll to position [1190, 0]
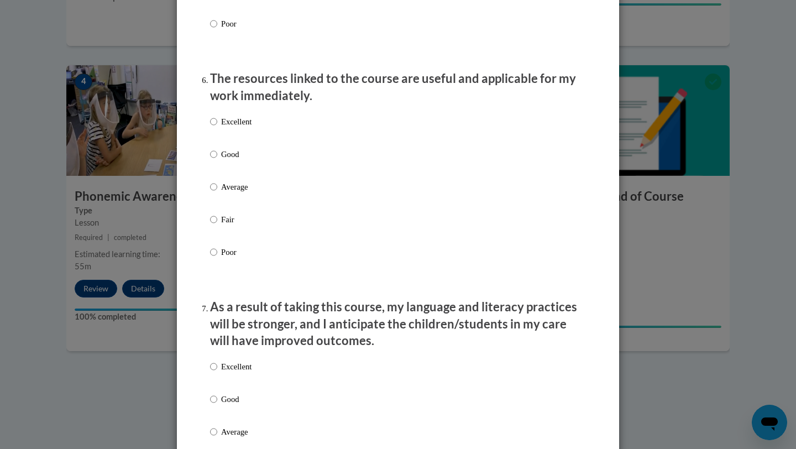
click at [243, 128] on p "Excellent" at bounding box center [236, 122] width 30 height 12
click at [217, 128] on input "Excellent" at bounding box center [213, 122] width 7 height 12
radio input "true"
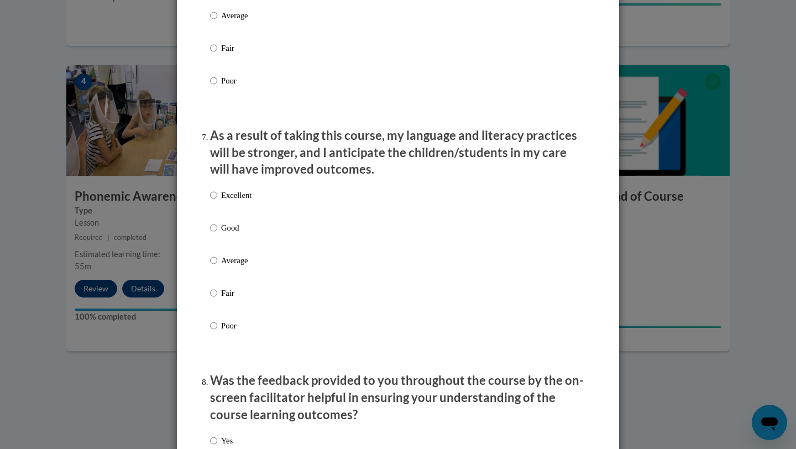
scroll to position [1370, 0]
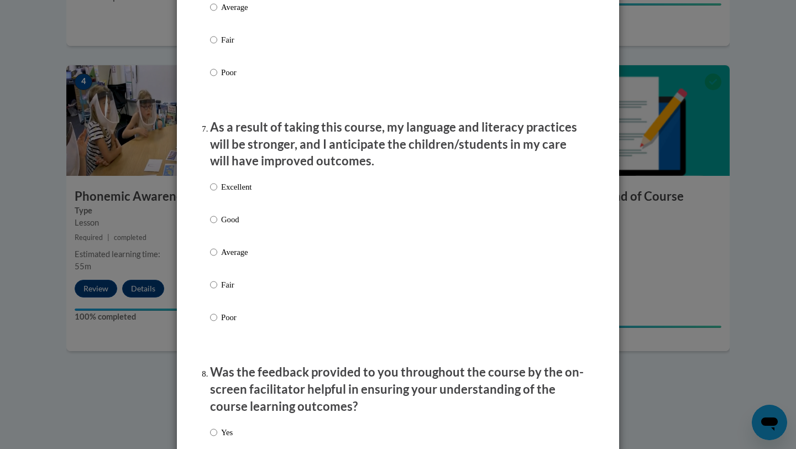
click at [334, 201] on div "Excellent Good Average Fair Poor" at bounding box center [398, 265] width 376 height 180
click at [251, 193] on p "Excellent" at bounding box center [236, 187] width 30 height 12
click at [217, 193] on input "Excellent" at bounding box center [213, 187] width 7 height 12
radio input "true"
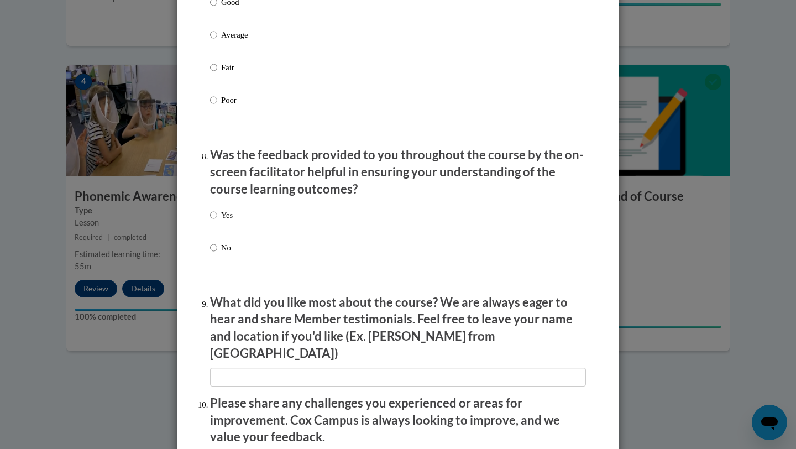
scroll to position [1601, 0]
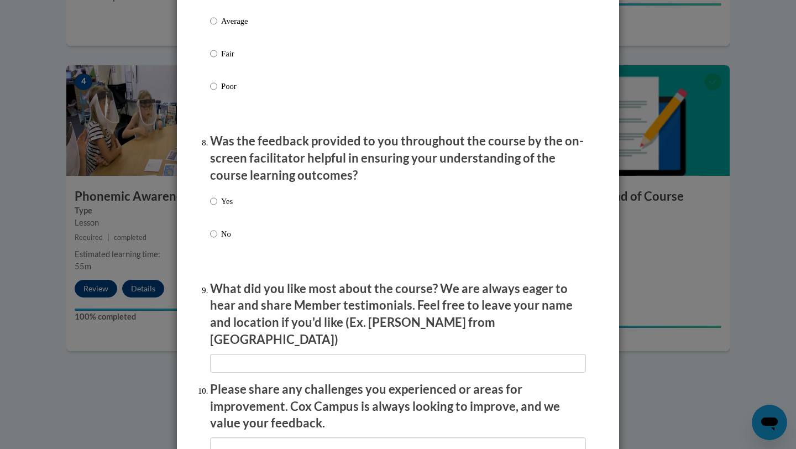
click at [239, 222] on div "Yes No" at bounding box center [398, 231] width 376 height 82
click at [219, 217] on label "Yes" at bounding box center [221, 210] width 23 height 30
click at [217, 207] on input "Yes" at bounding box center [213, 201] width 7 height 12
radio input "true"
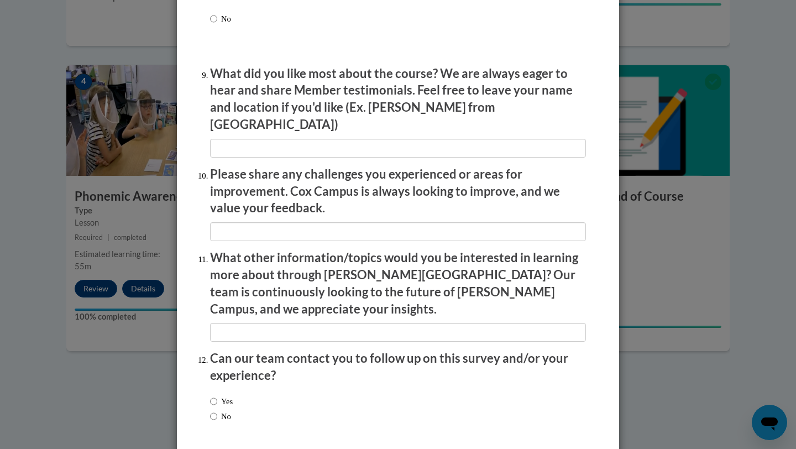
scroll to position [1851, 0]
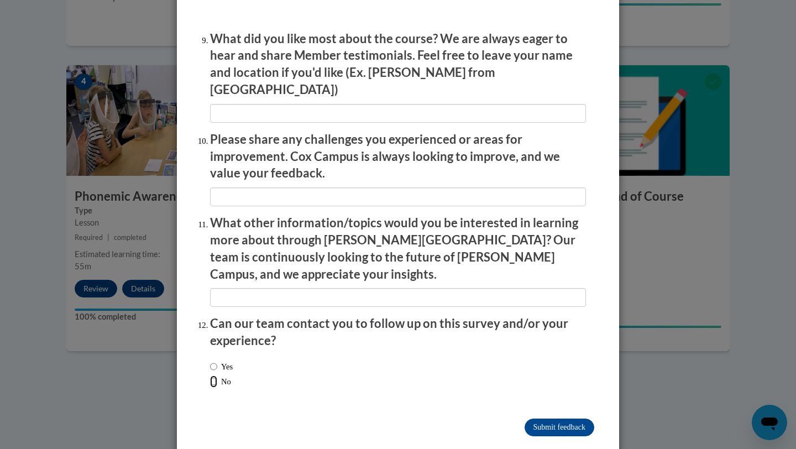
click at [216, 375] on input "No" at bounding box center [213, 381] width 7 height 12
radio input "true"
click at [562, 418] on input "Submit feedback" at bounding box center [560, 427] width 70 height 18
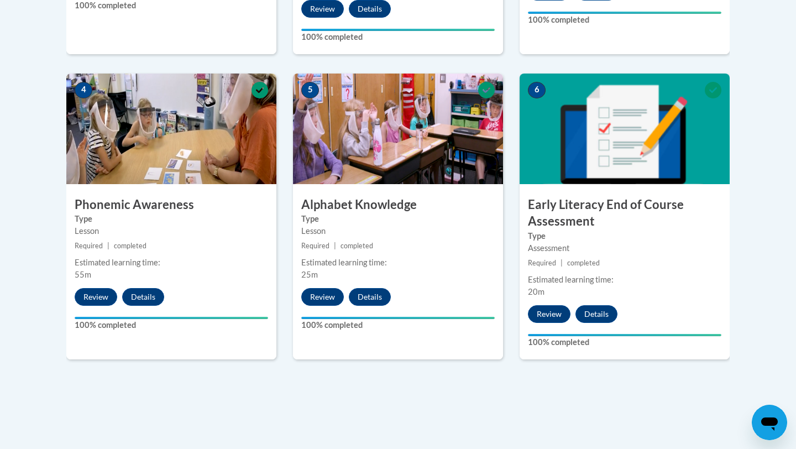
scroll to position [0, 0]
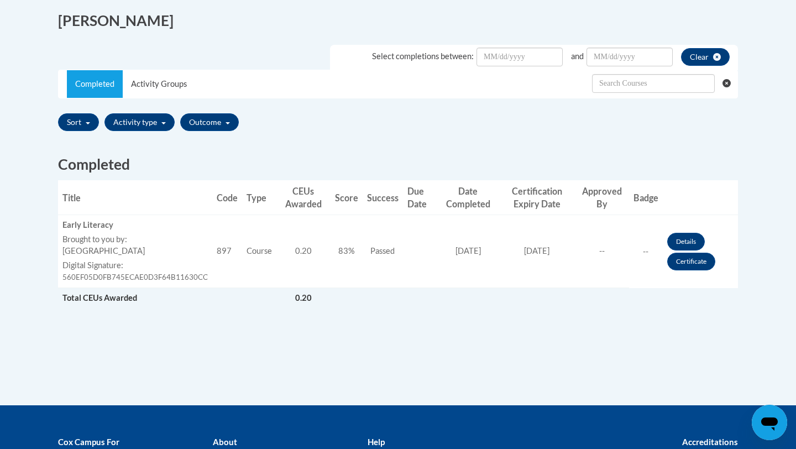
scroll to position [303, 0]
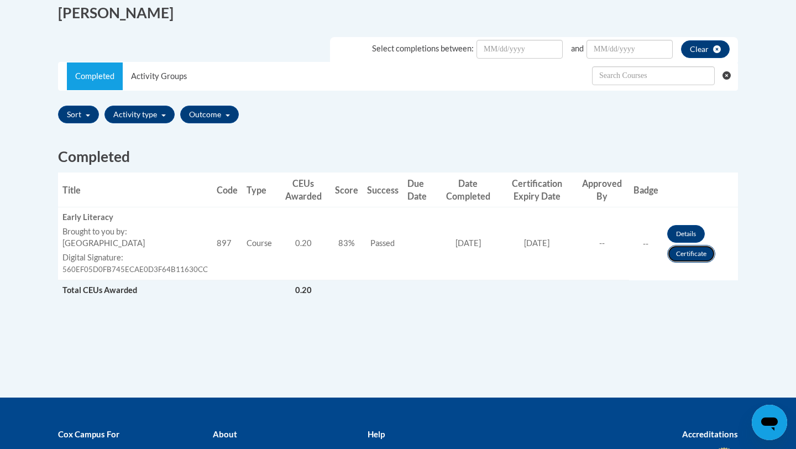
click at [673, 255] on link "Certificate" at bounding box center [691, 254] width 48 height 18
